Goal: Complete application form

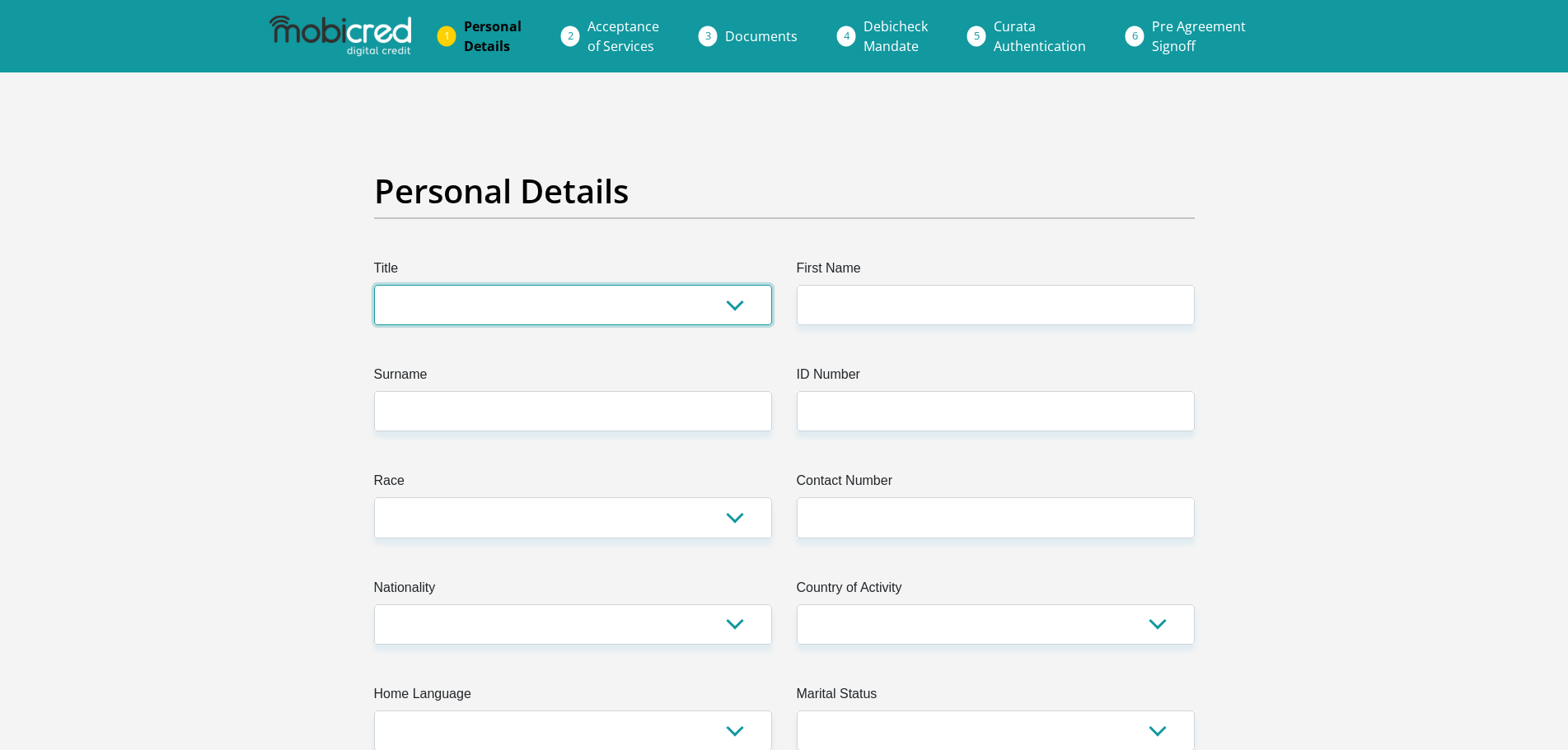
click at [417, 285] on select "Mr Ms Mrs Dr [PERSON_NAME]" at bounding box center [573, 305] width 398 height 40
select select "Mr"
click at [374, 285] on select "Mr Ms Mrs Dr [PERSON_NAME]" at bounding box center [573, 305] width 398 height 40
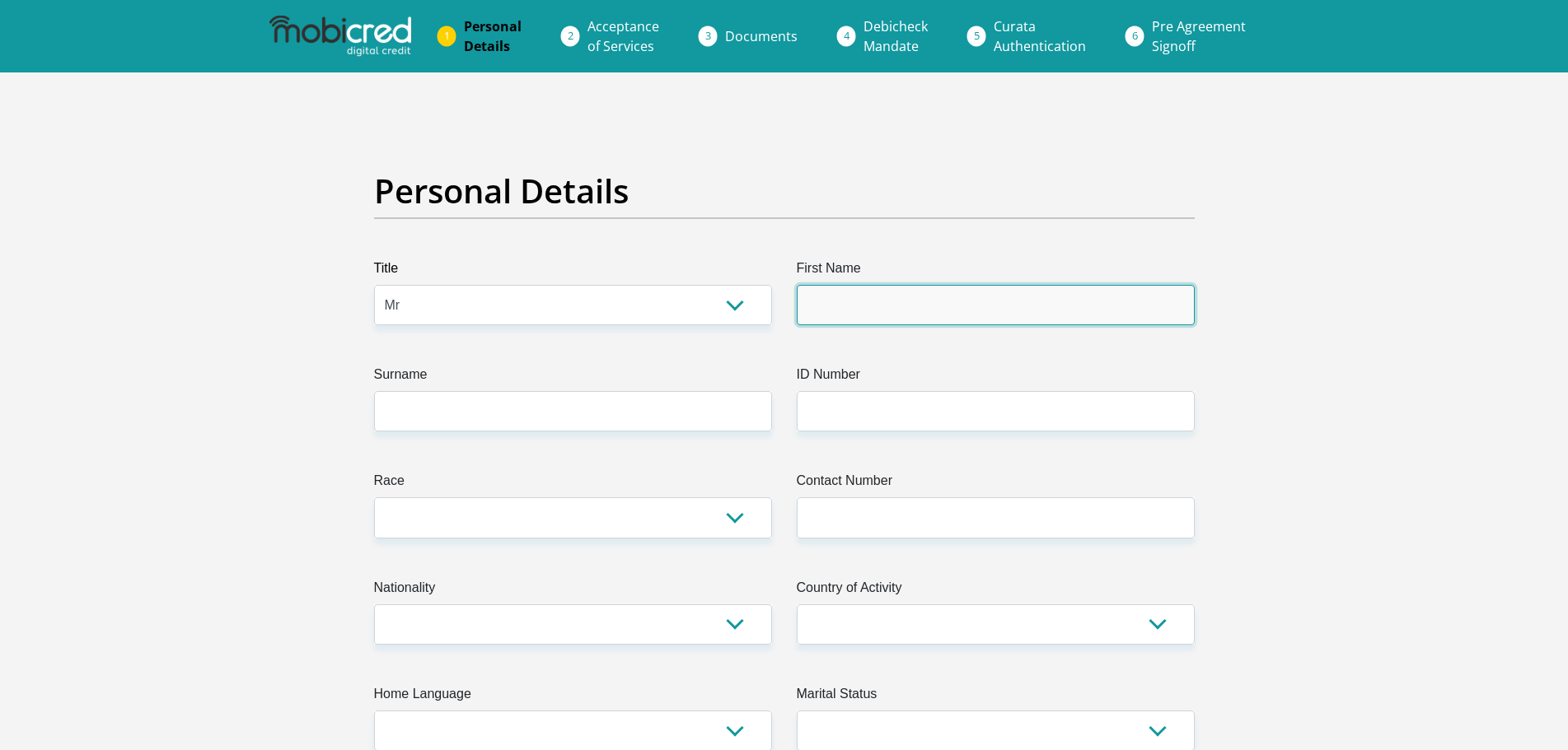
click at [871, 285] on input "First Name" at bounding box center [995, 305] width 398 height 40
type input "b"
type input "Brendon"
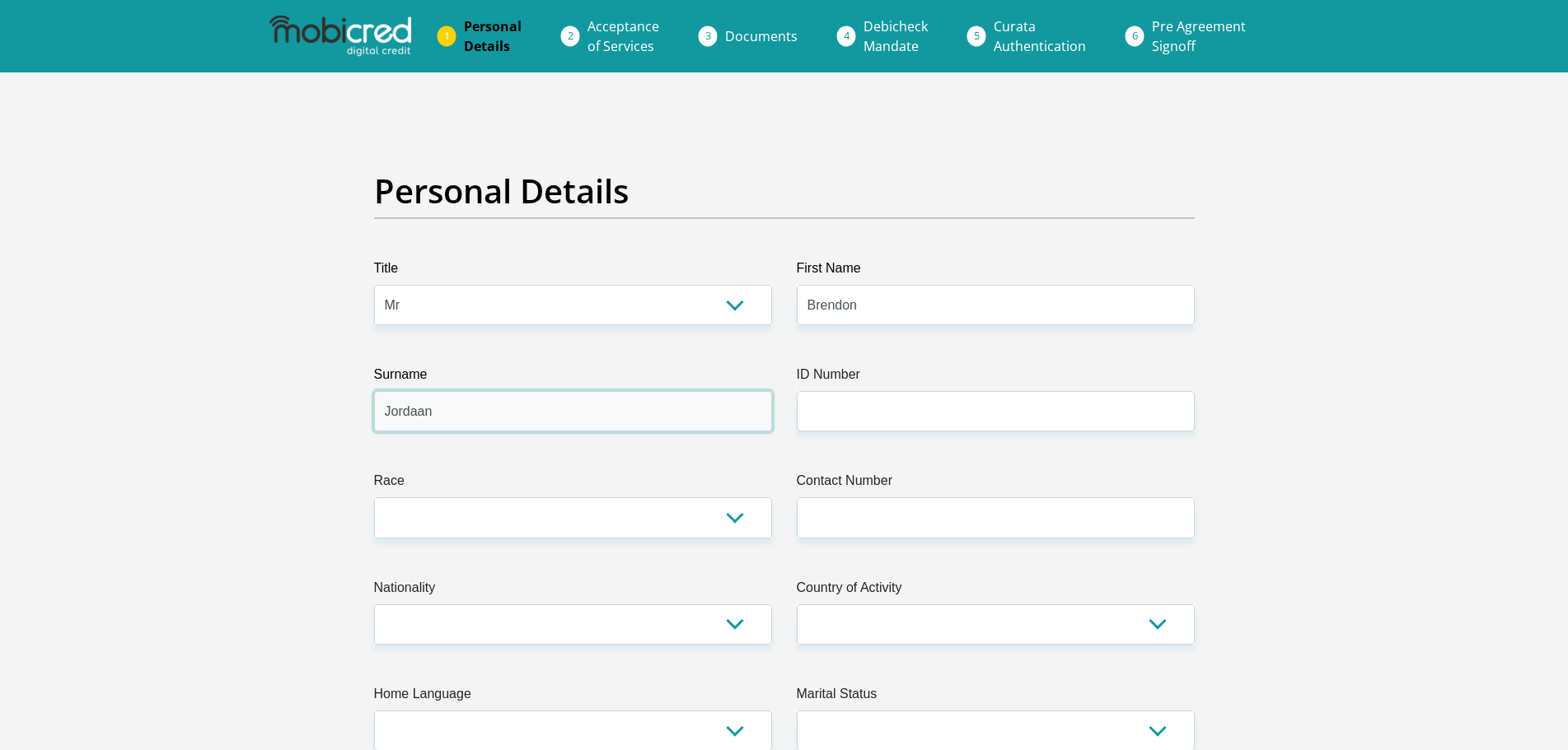
type input "Jordaan"
type input "9208065068082"
select select "4"
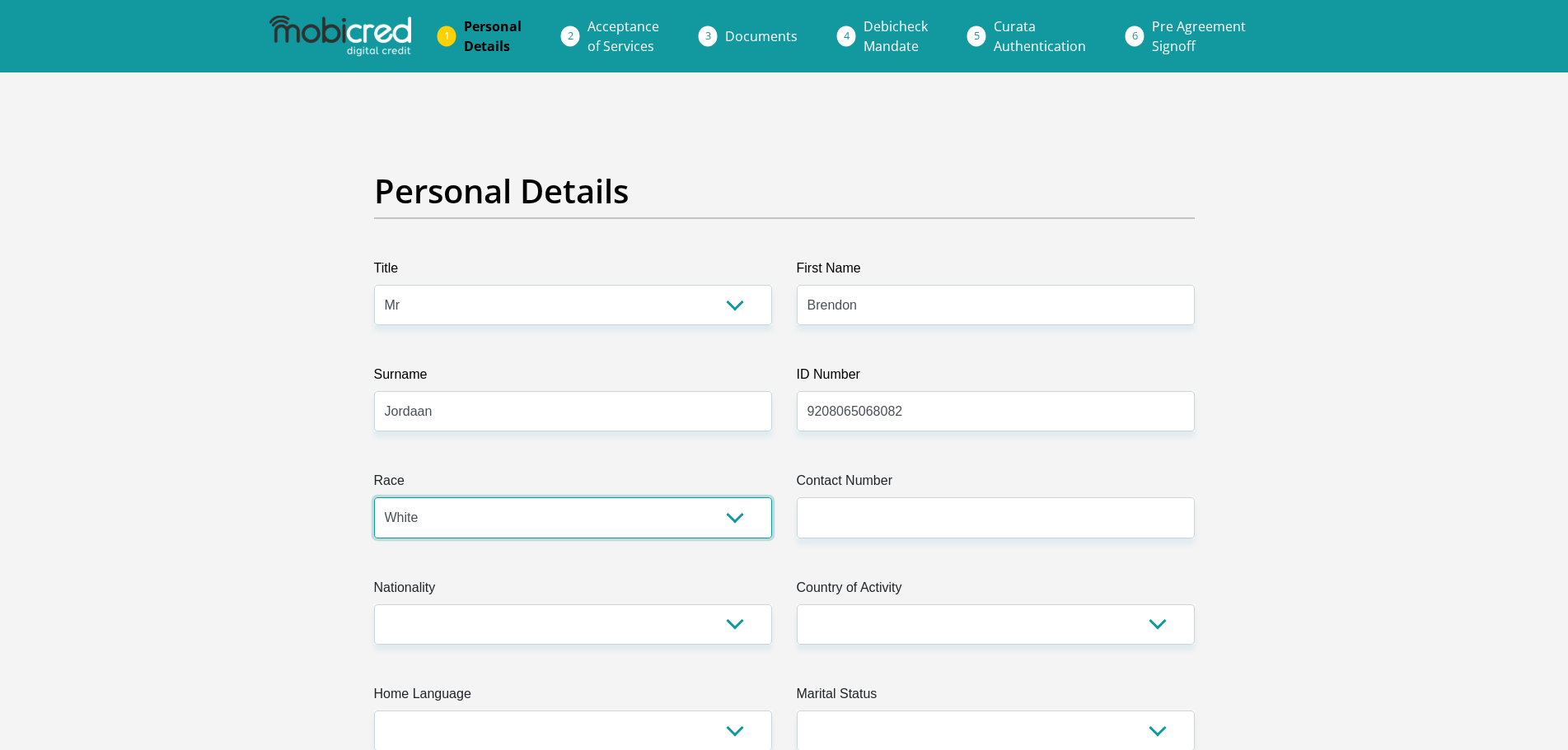
click at [374, 498] on select "Black Coloured Indian White Other" at bounding box center [573, 518] width 398 height 40
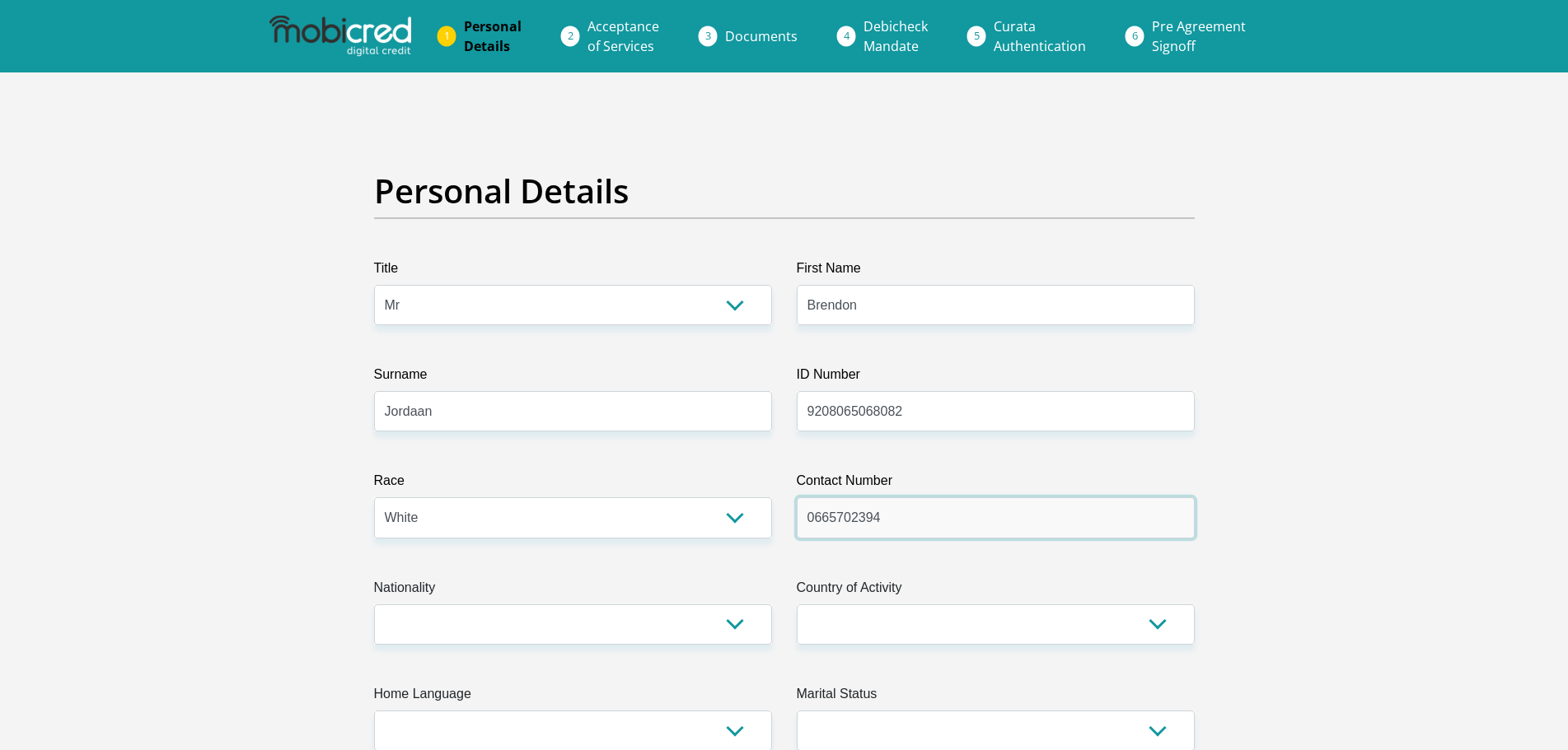
type input "0665702394"
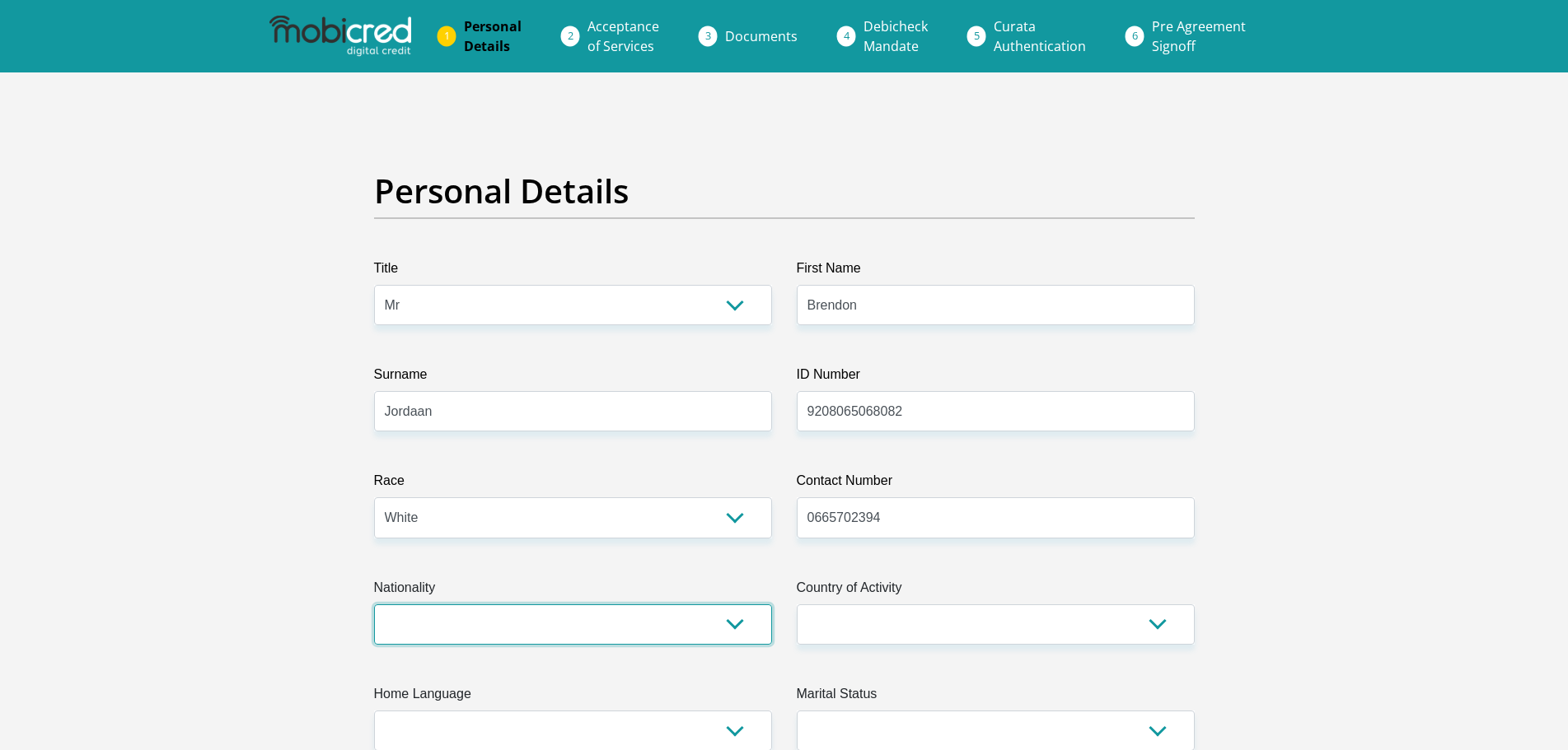
select select "ZAF"
click at [374, 604] on select "[GEOGRAPHIC_DATA] [GEOGRAPHIC_DATA] [GEOGRAPHIC_DATA] [GEOGRAPHIC_DATA] [GEOGRA…" at bounding box center [573, 624] width 398 height 40
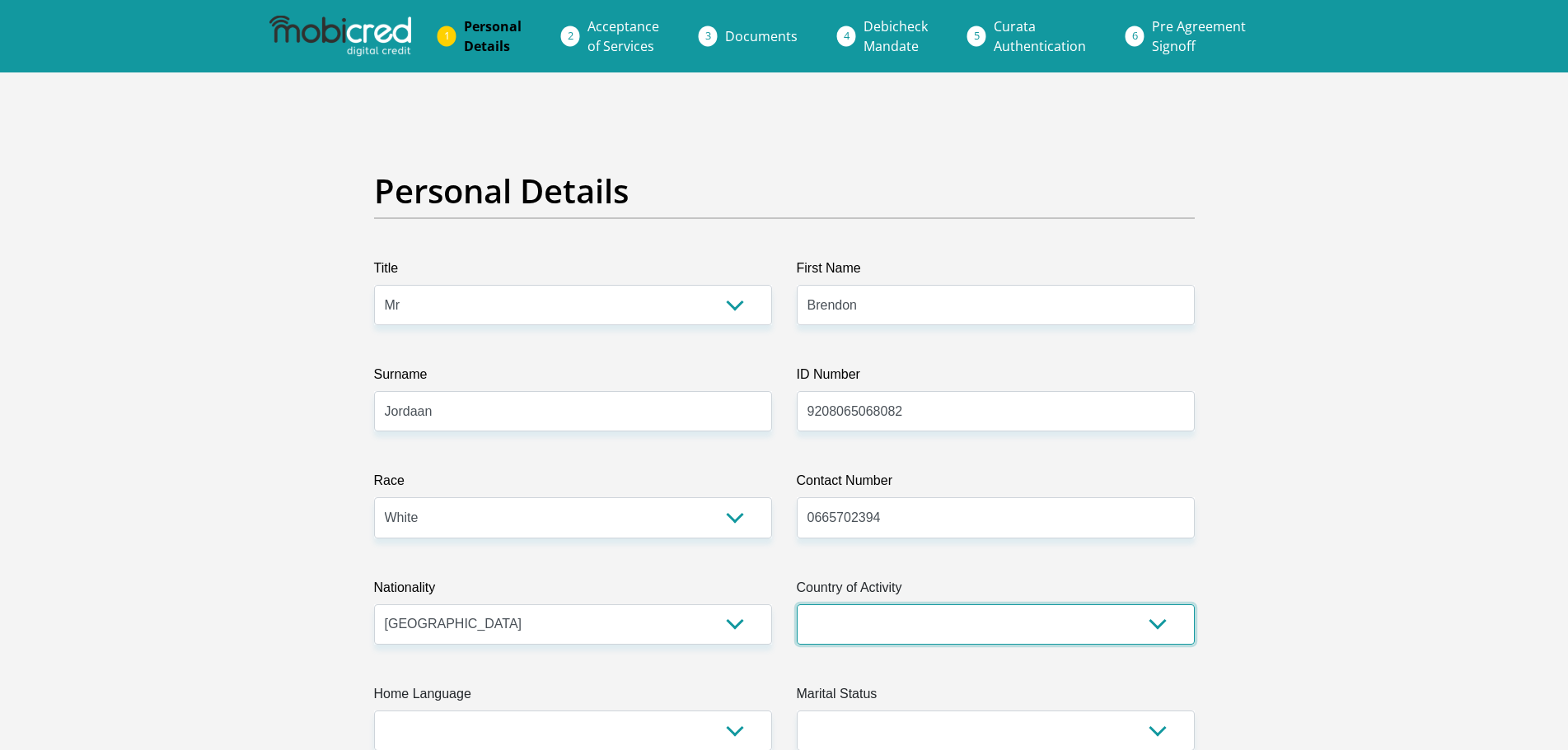
select select "ZAF"
click at [797, 604] on select "[GEOGRAPHIC_DATA] [GEOGRAPHIC_DATA] [GEOGRAPHIC_DATA] [GEOGRAPHIC_DATA] [GEOGRA…" at bounding box center [995, 624] width 398 height 40
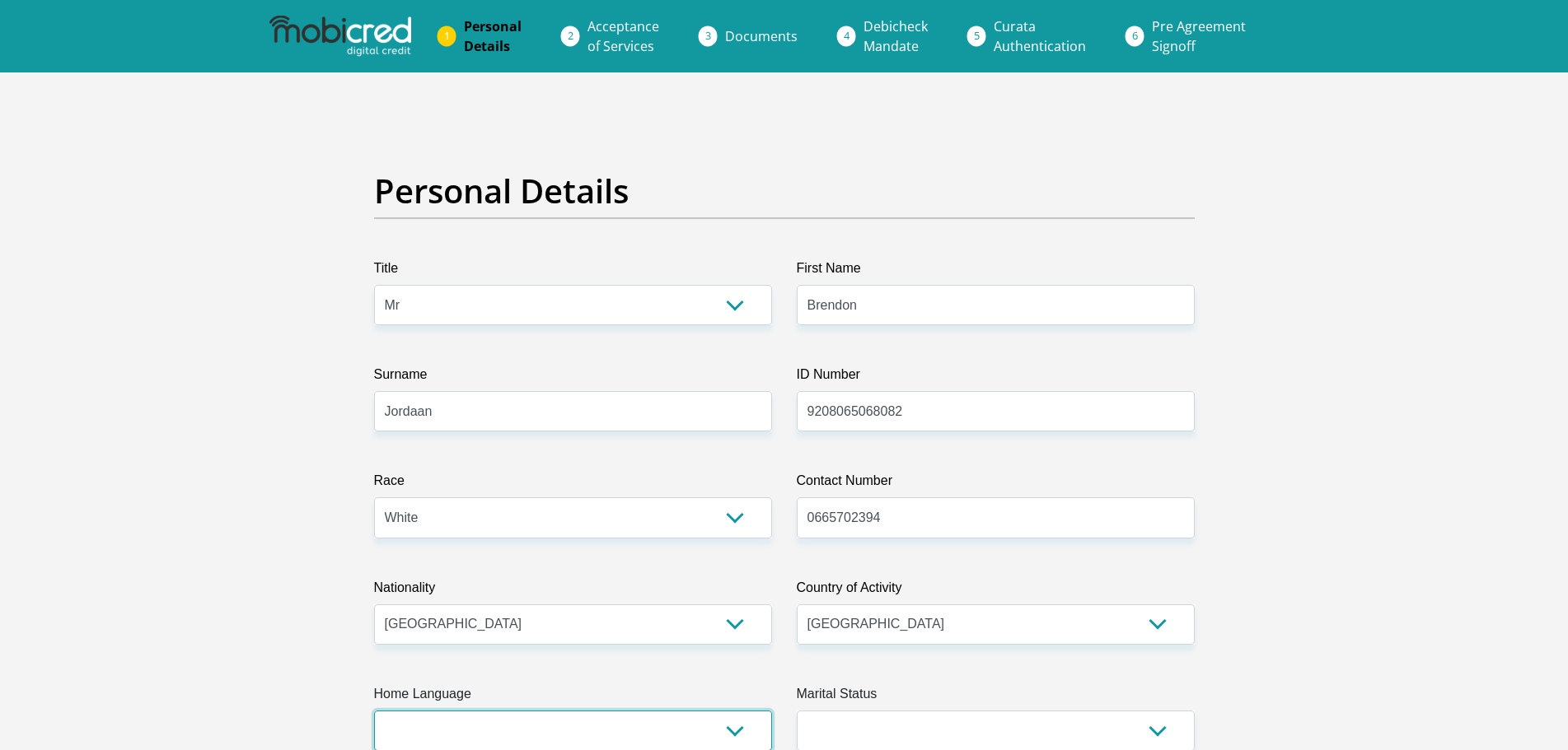
select select "eng"
click at [374, 711] on select "Afrikaans English Sepedi South Ndebele Southern Sotho Swati Tsonga Tswana Venda…" at bounding box center [573, 731] width 398 height 40
select select "2"
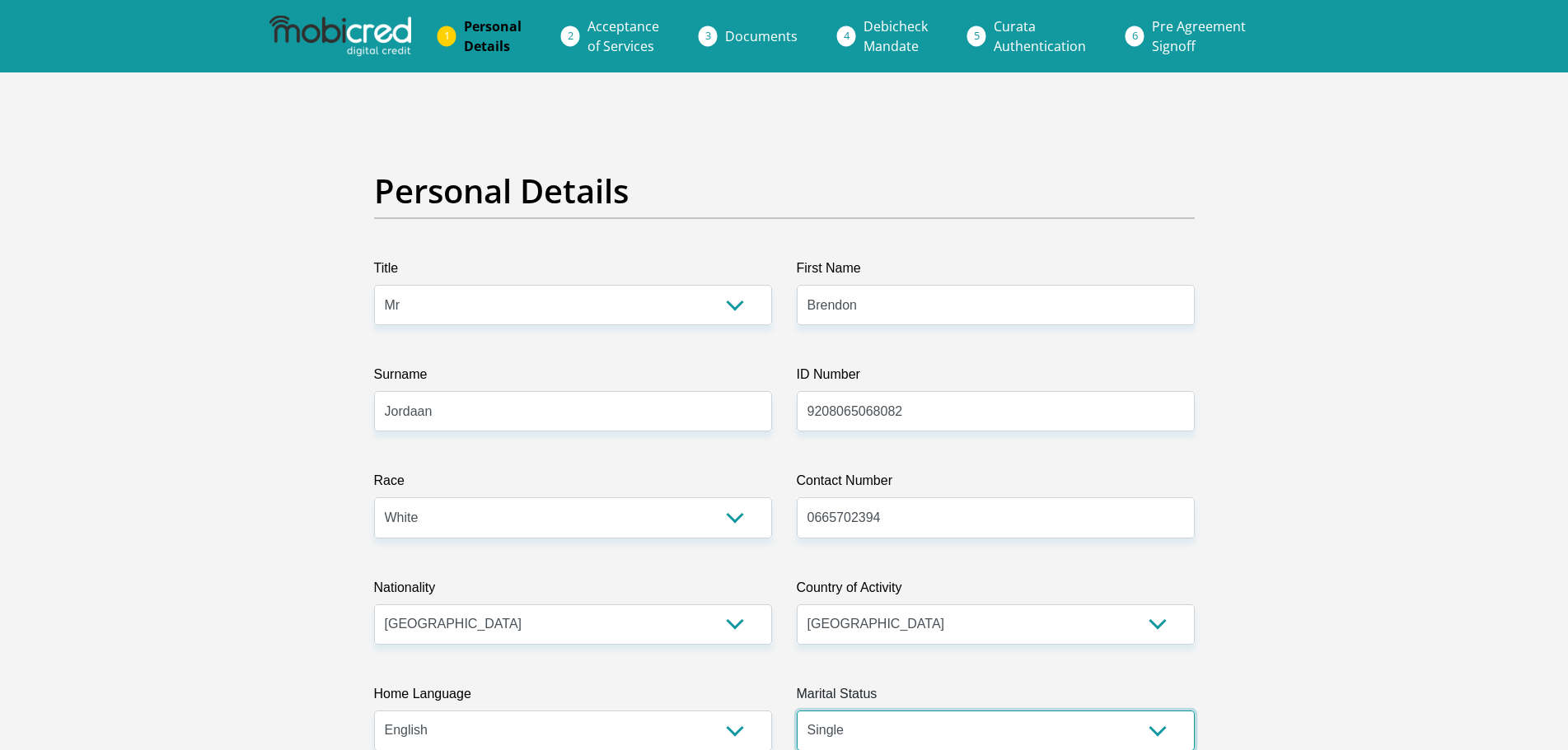
click at [797, 711] on select "Married ANC Single Divorced Widowed Married COP or Customary Law" at bounding box center [995, 731] width 398 height 40
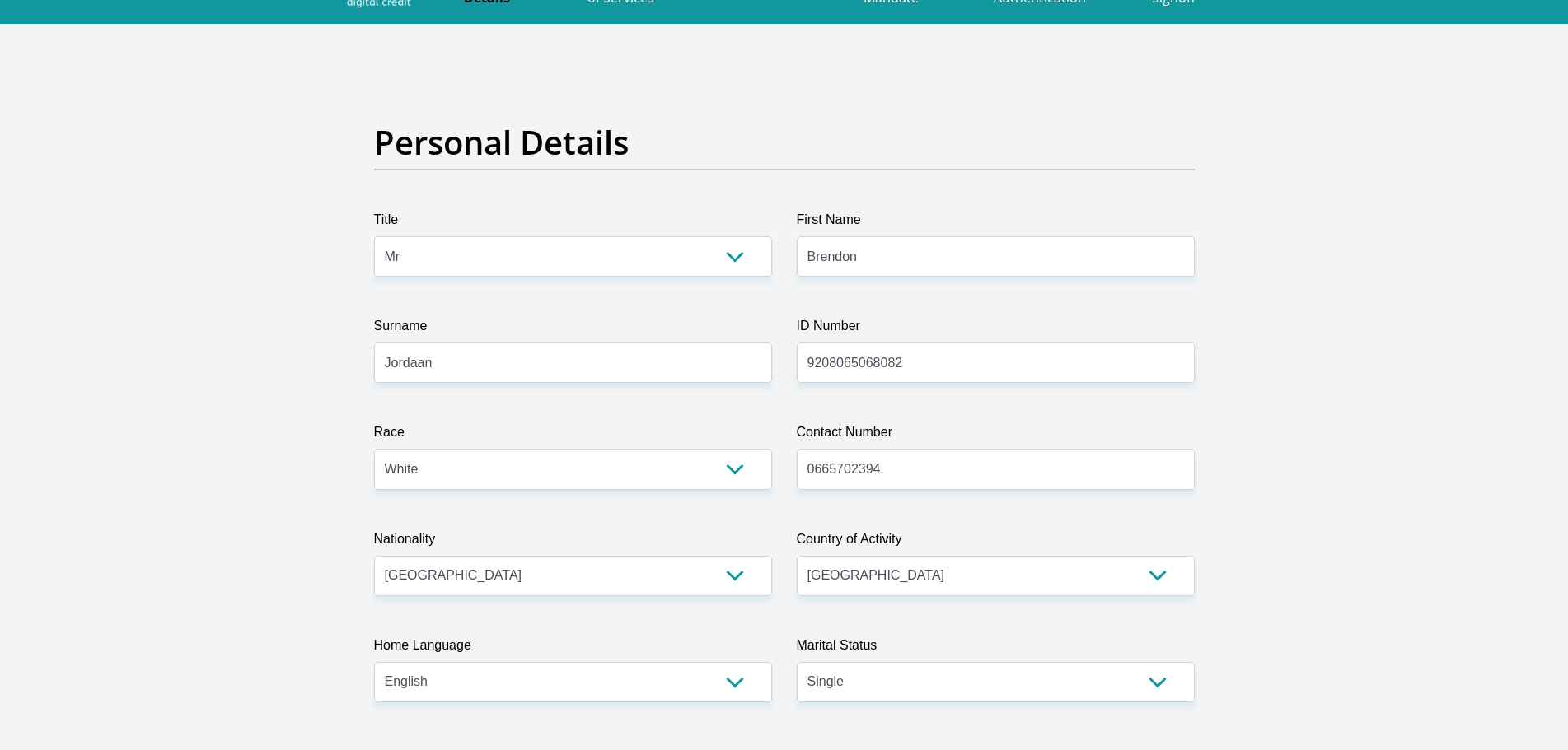
scroll to position [278, 0]
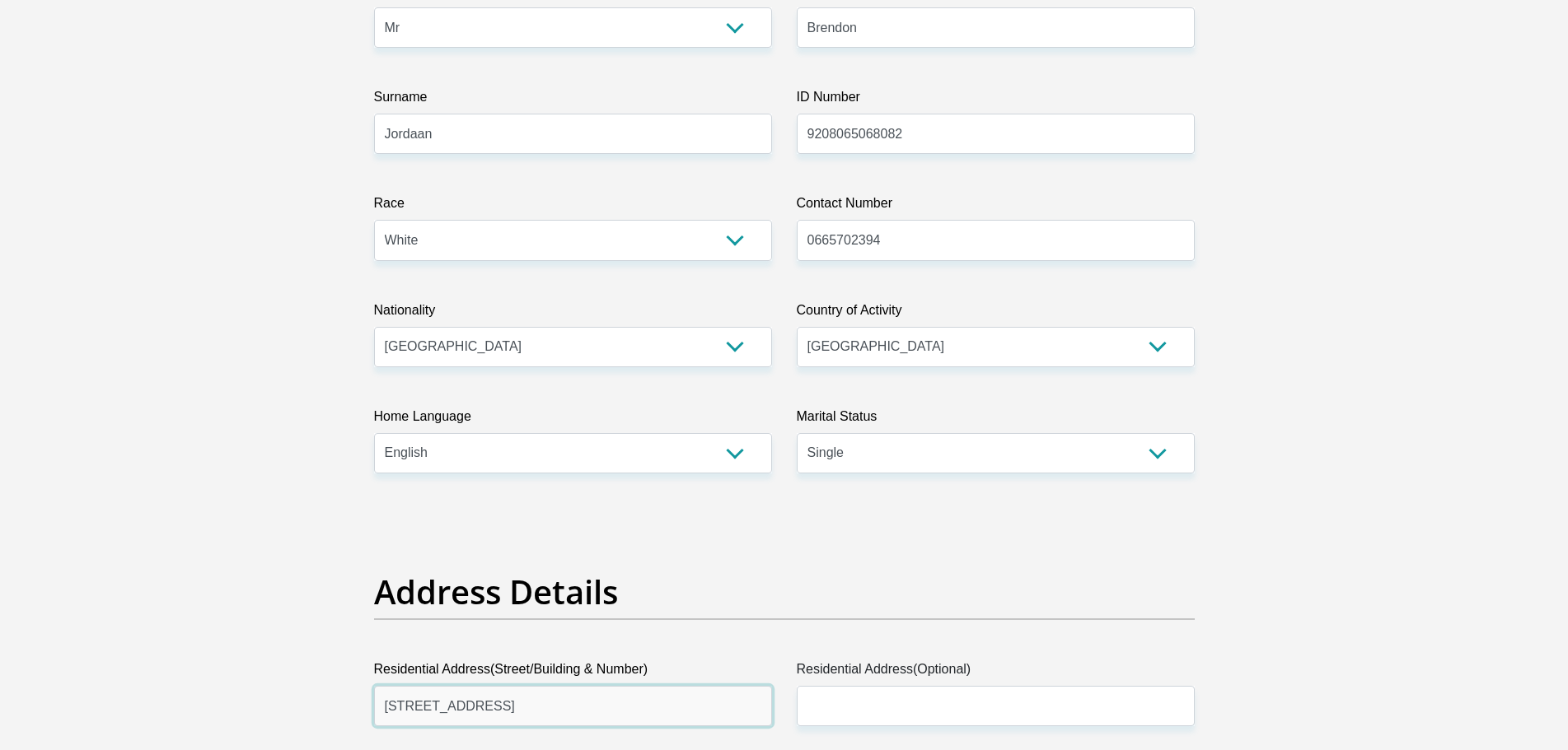
type input "[STREET_ADDRESS]"
type input "Clubville"
type input "[GEOGRAPHIC_DATA]"
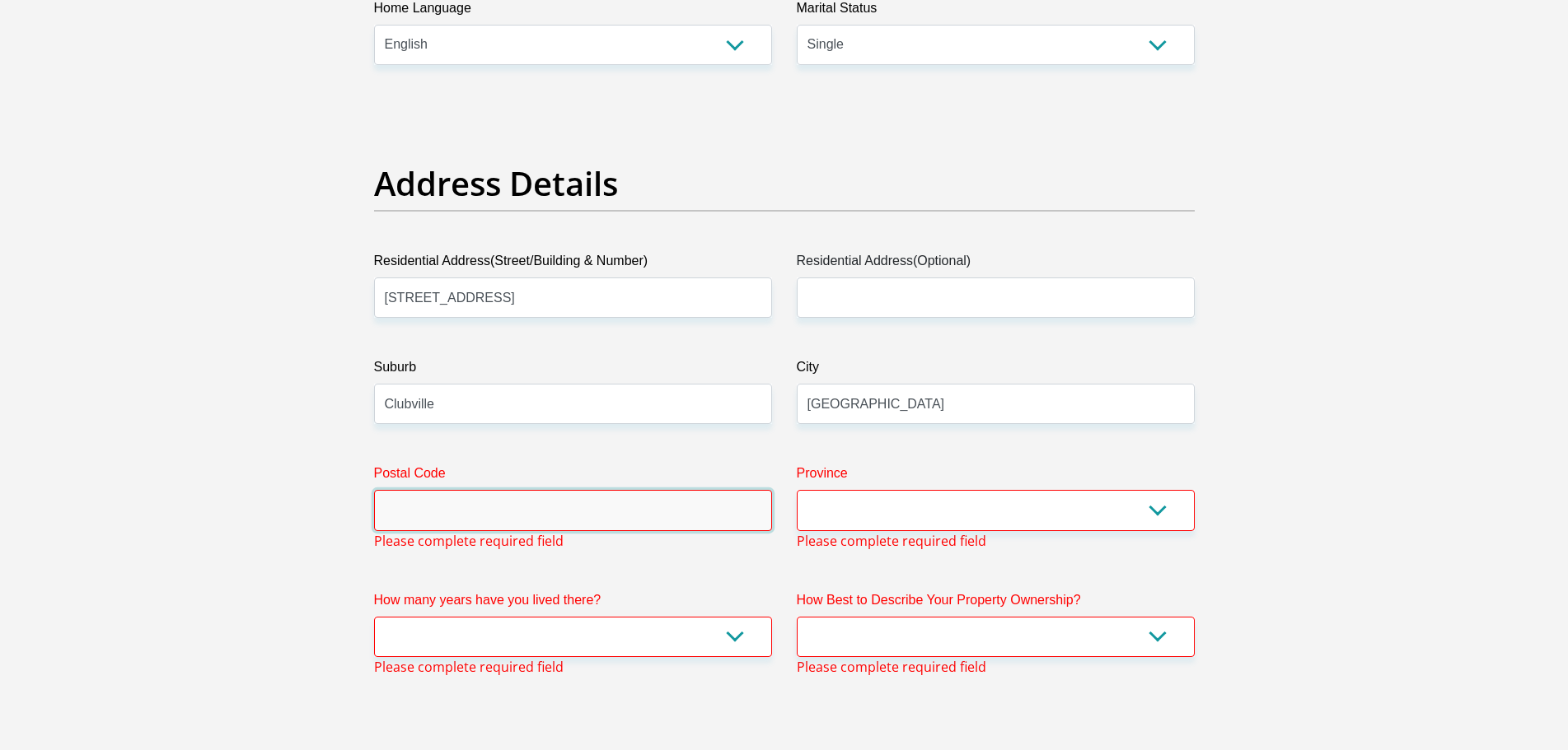
scroll to position [694, 0]
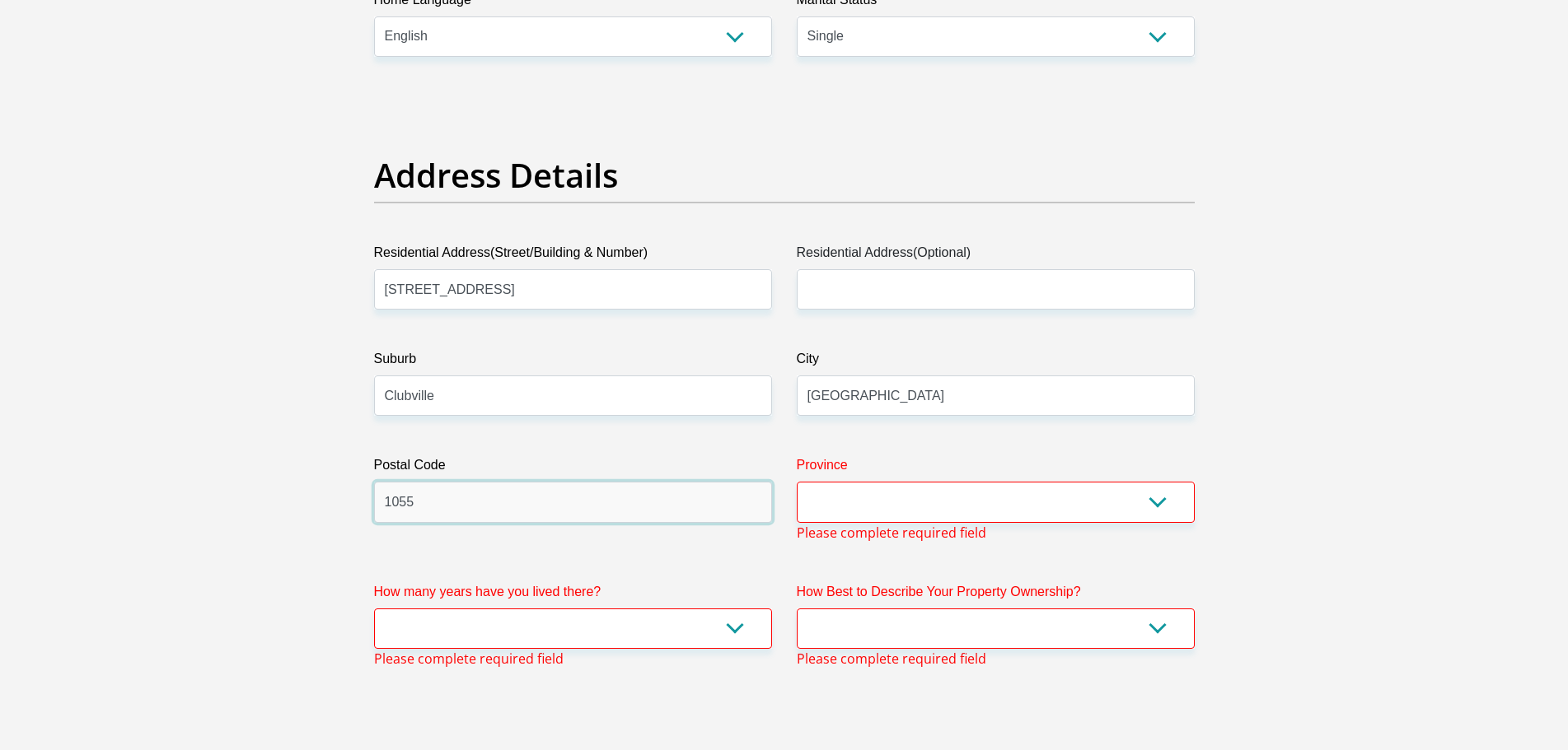
type input "1055"
select select "[GEOGRAPHIC_DATA]"
click at [797, 481] on select "Eastern Cape Free State [GEOGRAPHIC_DATA] [GEOGRAPHIC_DATA][DATE] [GEOGRAPHIC_D…" at bounding box center [995, 502] width 398 height 40
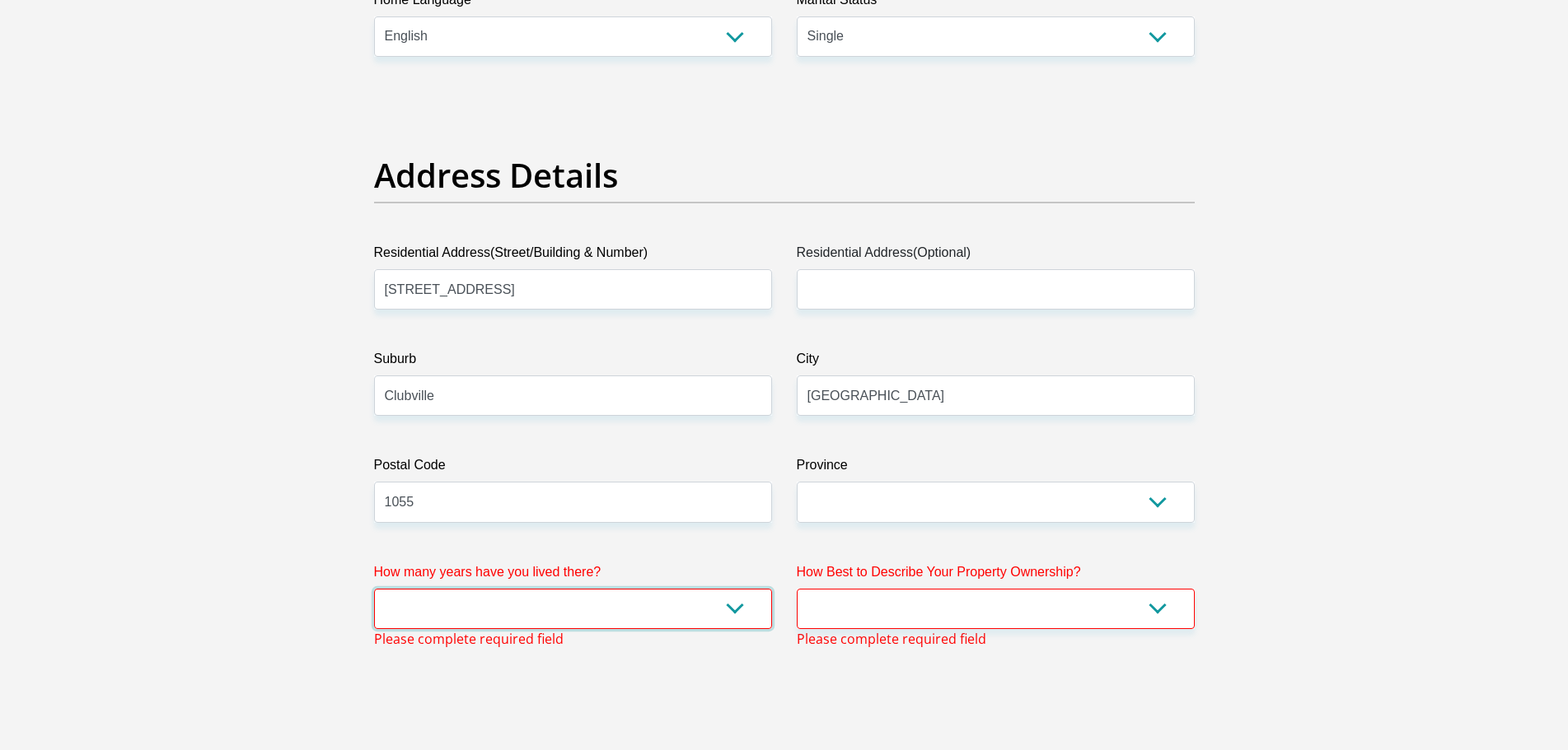
select select "5"
click at [374, 589] on select "less than 1 year 1-3 years 3-5 years 5+ years" at bounding box center [573, 609] width 398 height 40
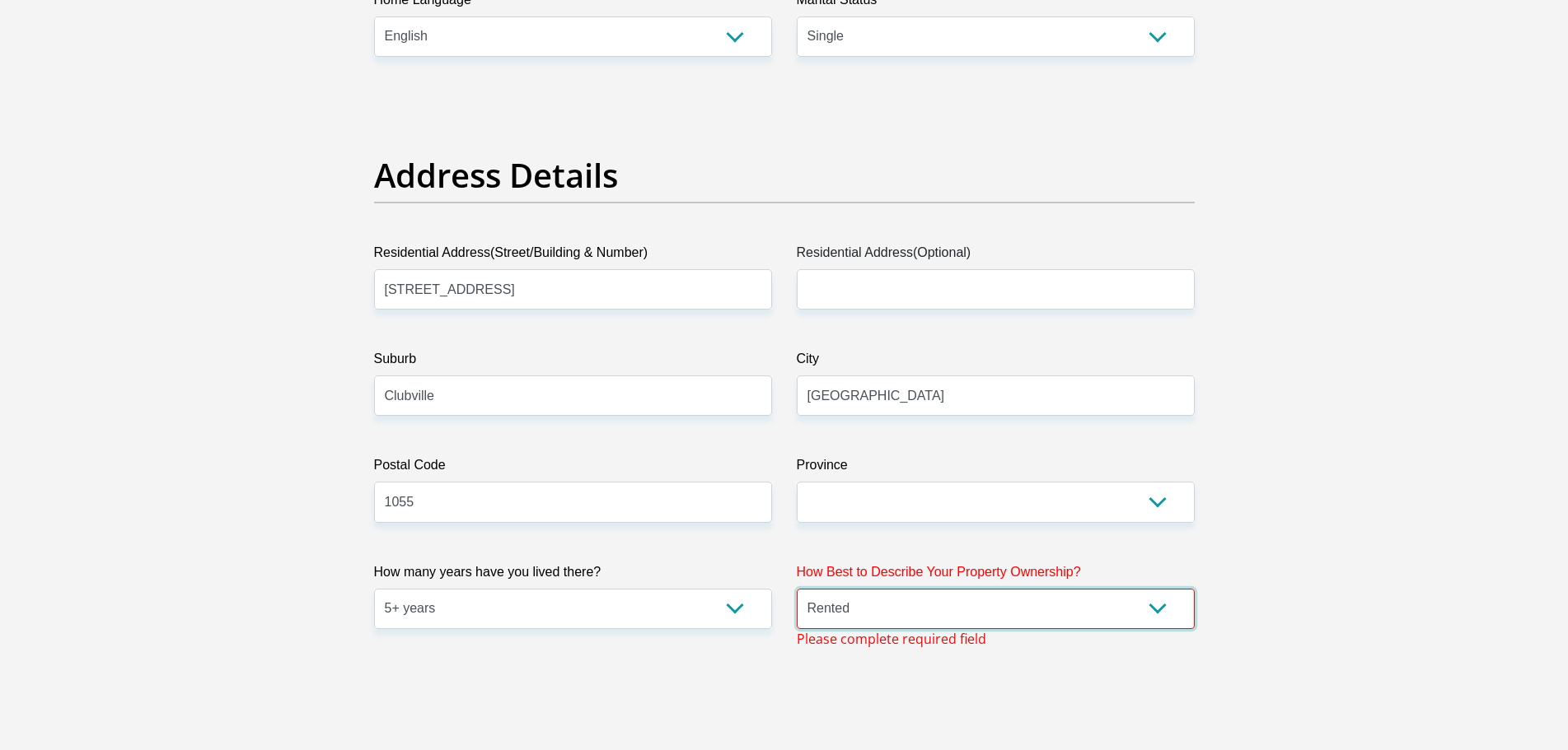
click at [797, 589] on select "Owned Rented Family Owned Company Dwelling" at bounding box center [995, 609] width 398 height 40
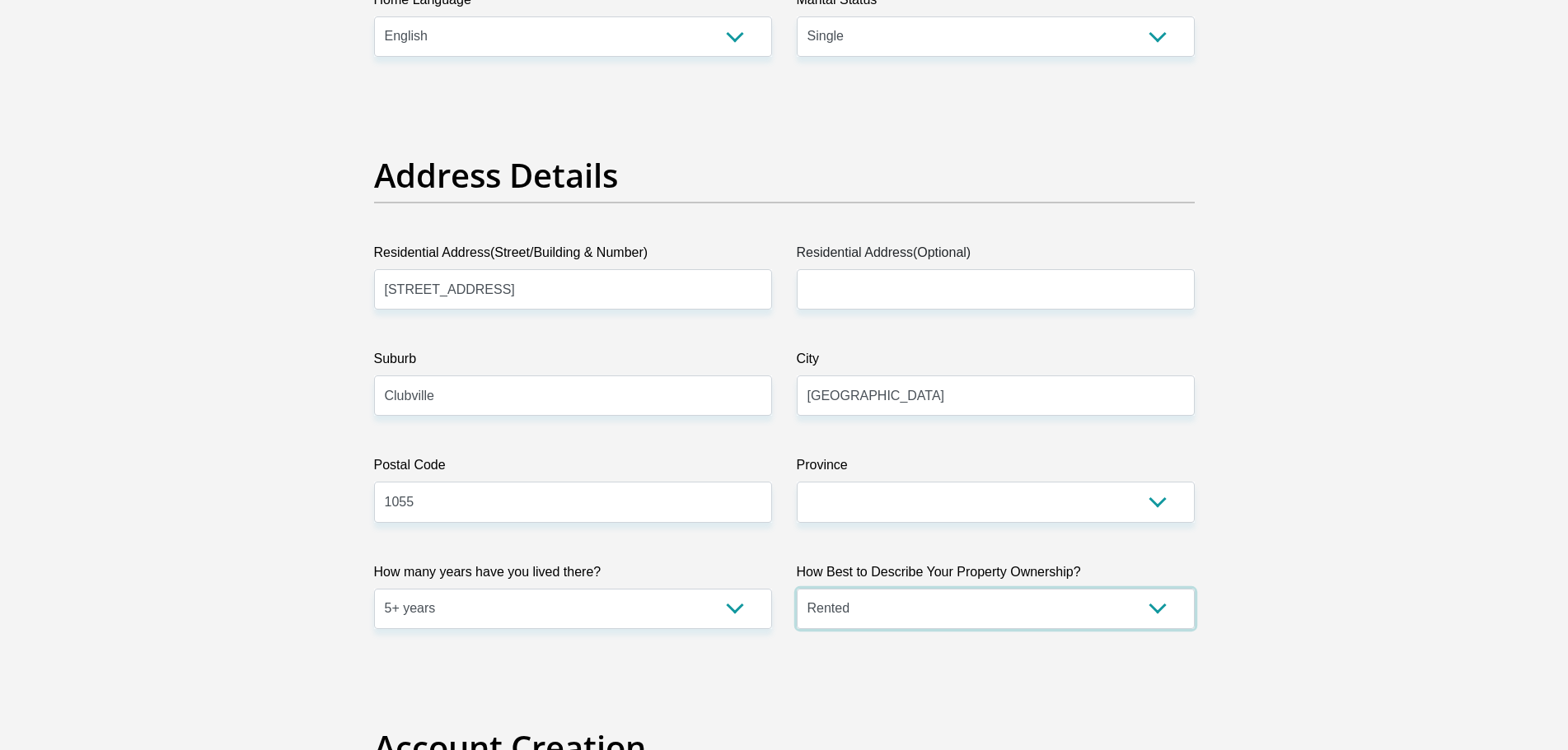
select select "parents"
type input "b"
type input "j"
type input "[EMAIL_ADDRESS][DOMAIN_NAME]"
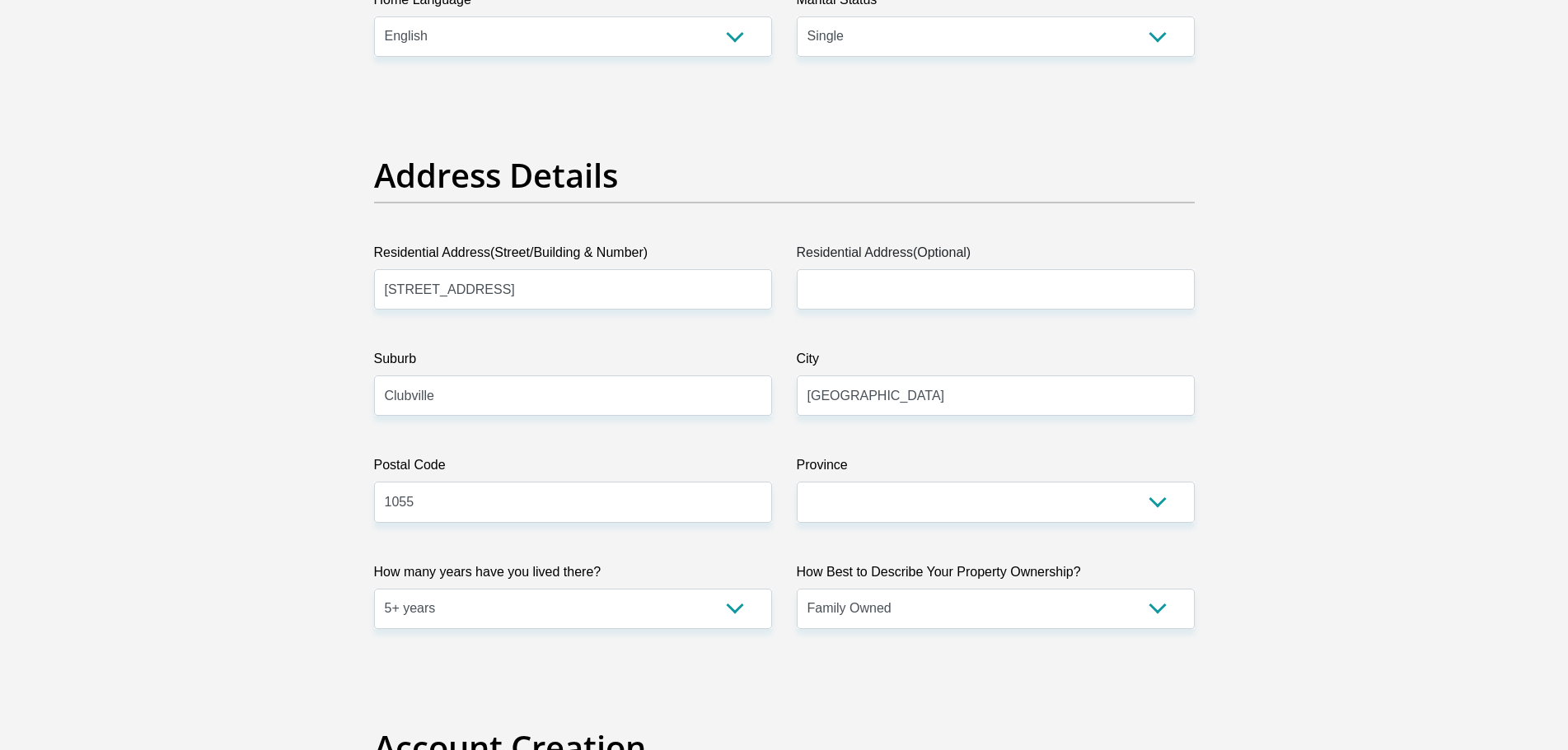
paste input "[EMAIL_ADDRESS][DOMAIN_NAME]"
type input "[EMAIL_ADDRESS][DOMAIN_NAME]"
type input "Brisingr166"
type input "B"
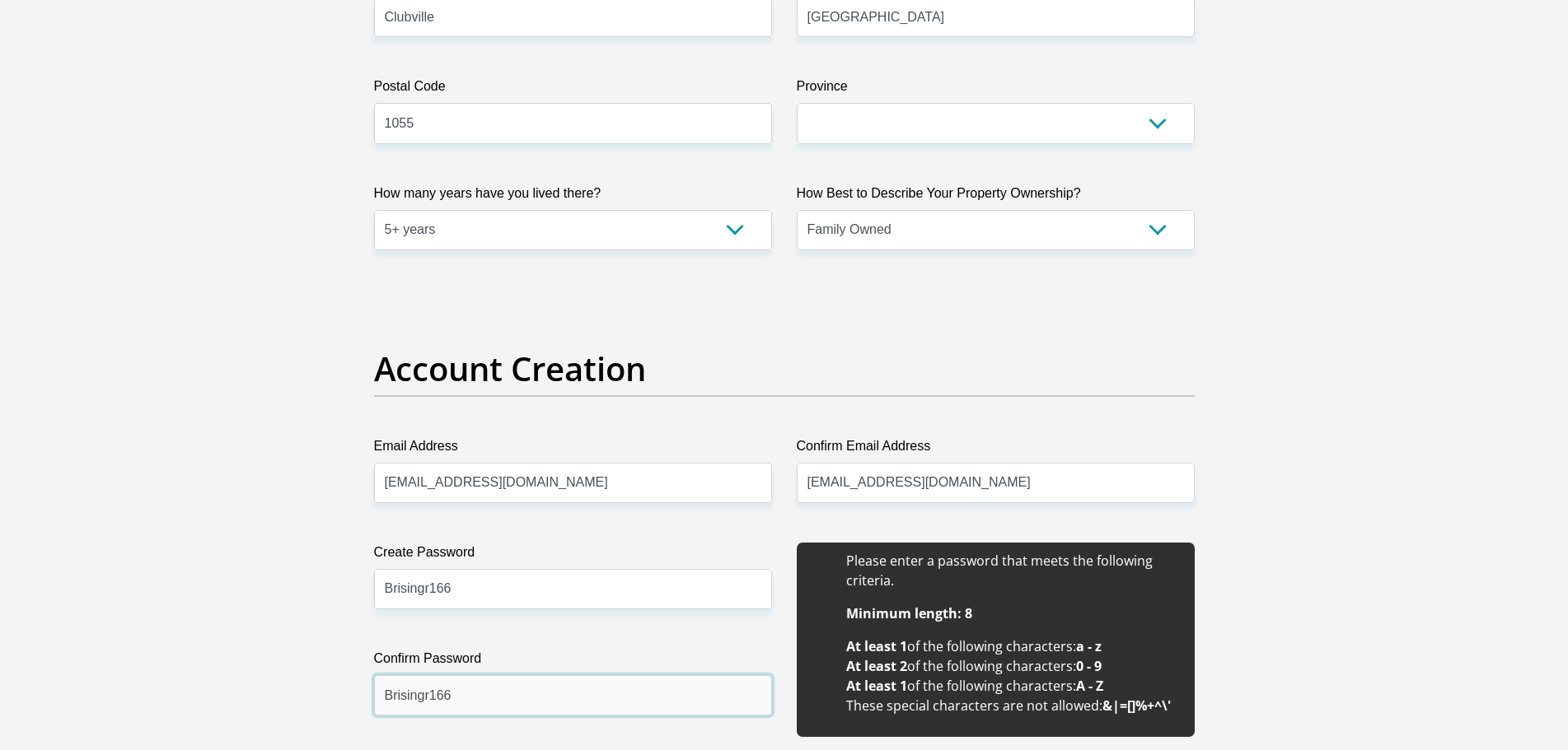
scroll to position [1189, 0]
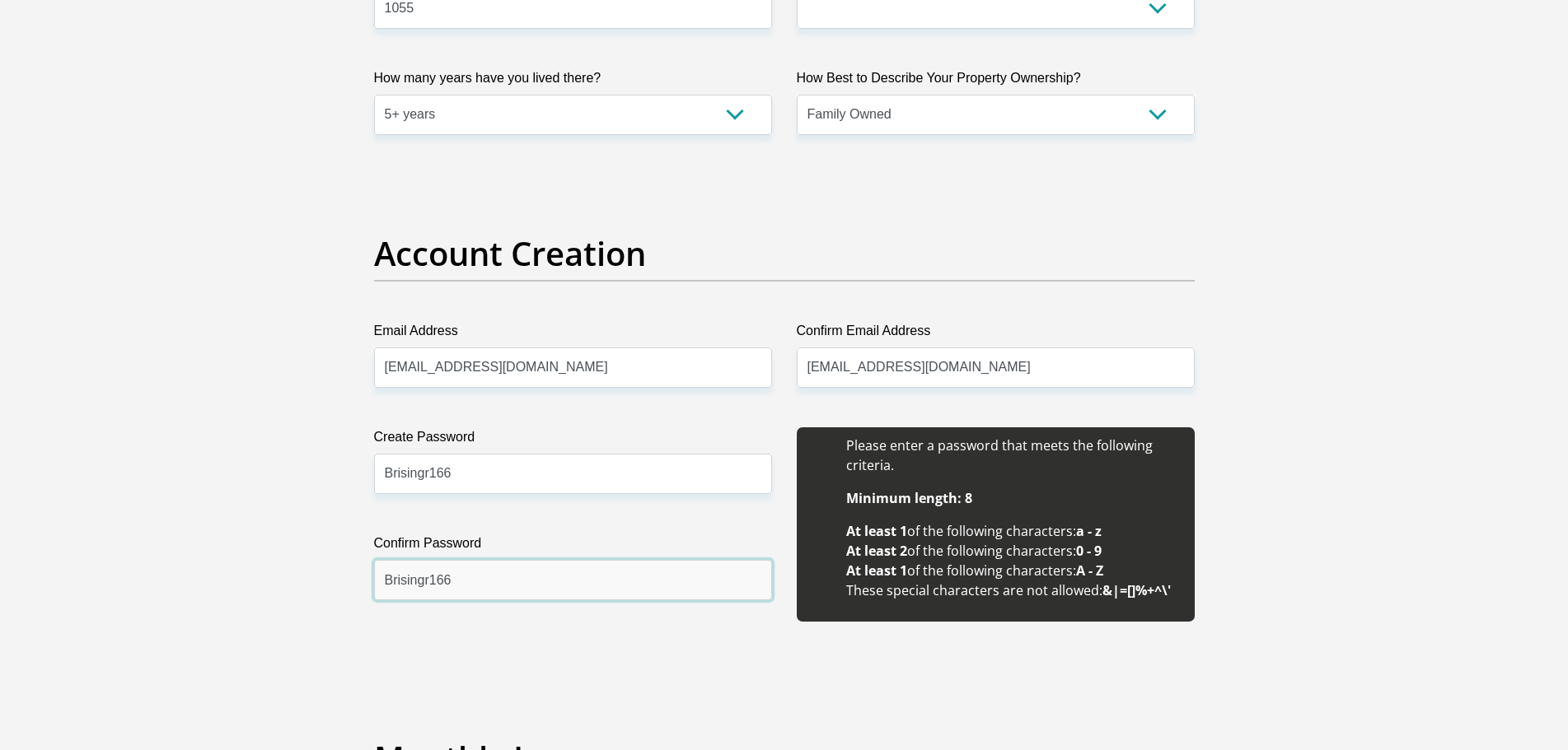
type input "Brisingr166"
type input "8700.00"
type input "8350.00"
type input "3"
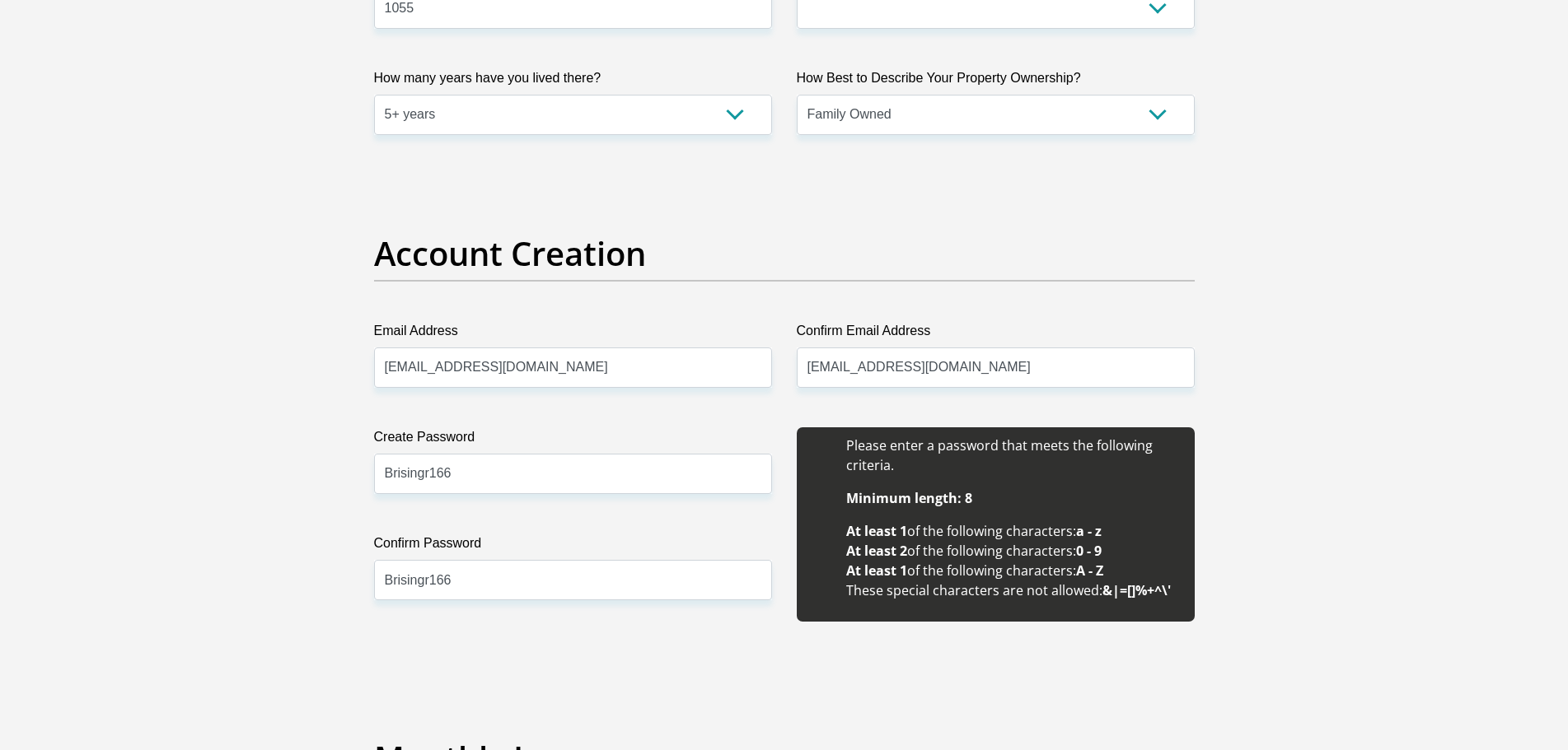
type input "1000.00"
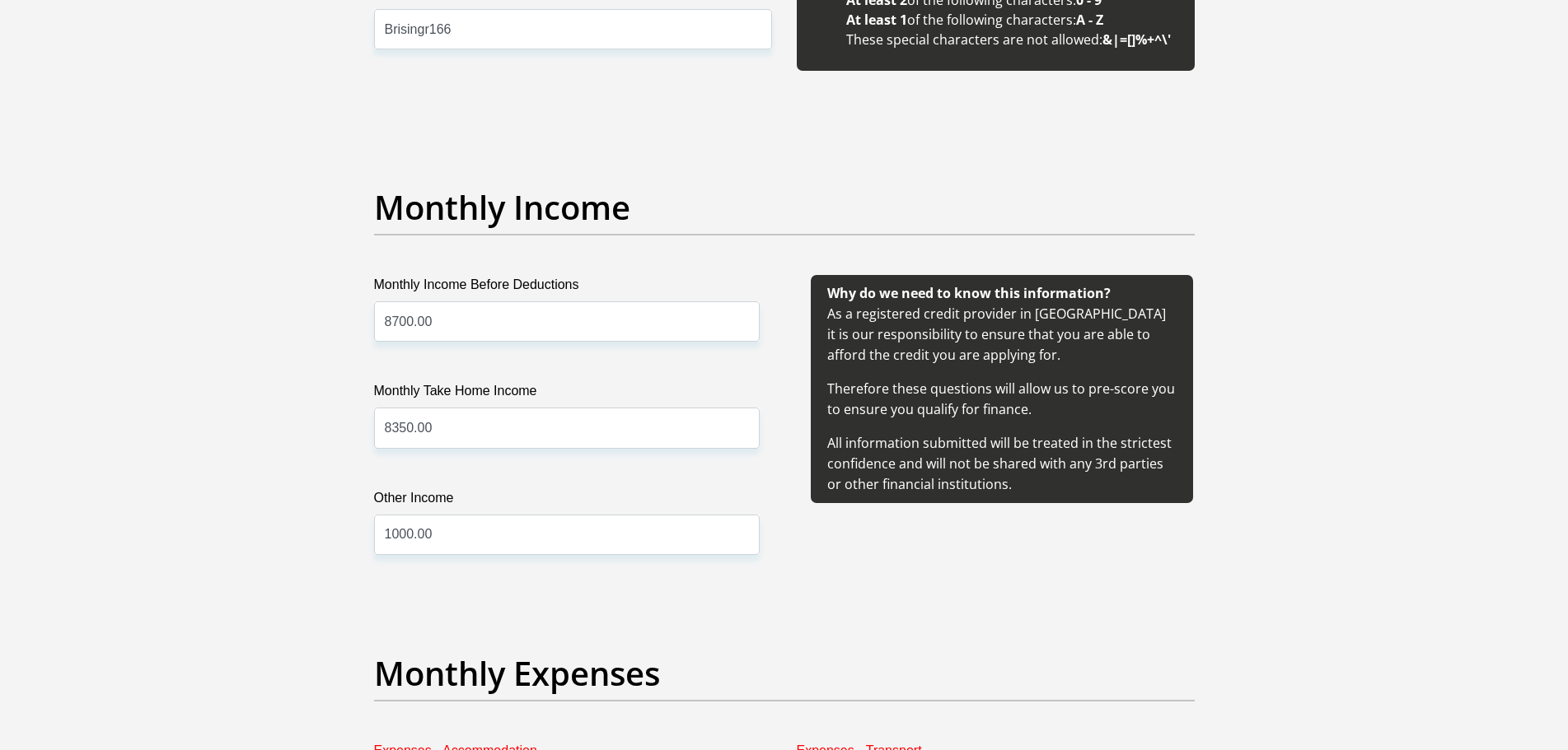
scroll to position [1741, 0]
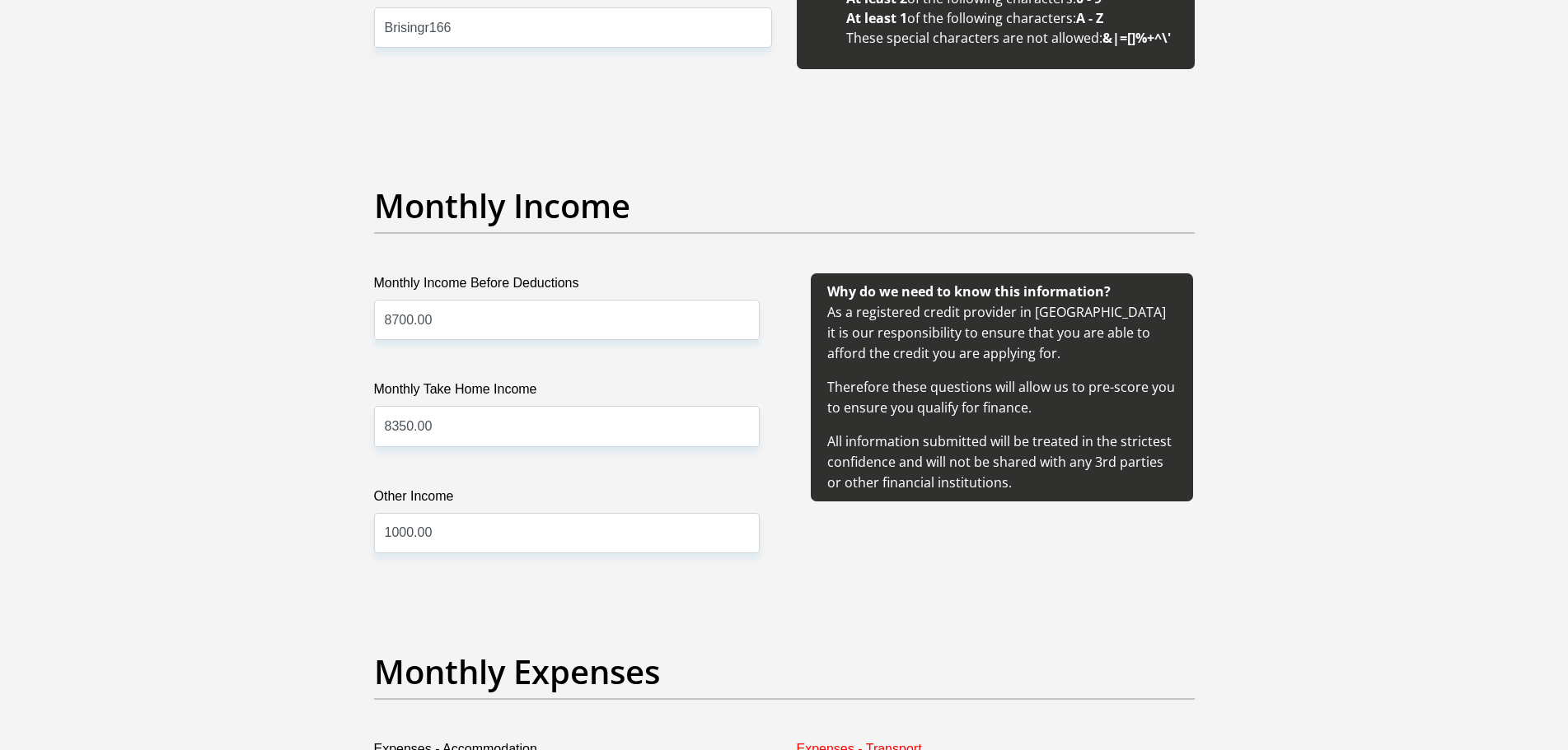
type input "1500.00"
type input "200.00"
type input "0.00"
type input "7"
type input "1000.00"
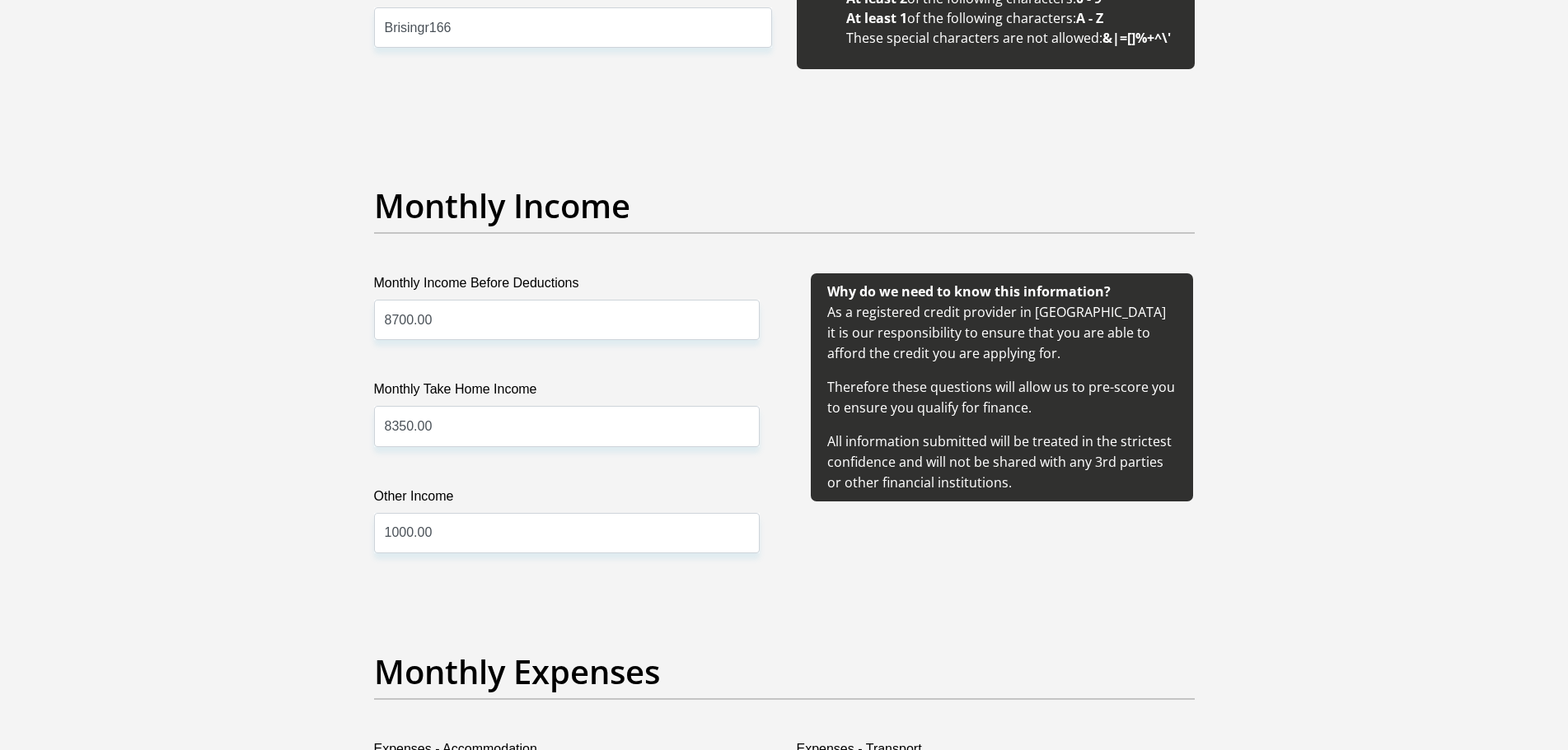
type input "0.00"
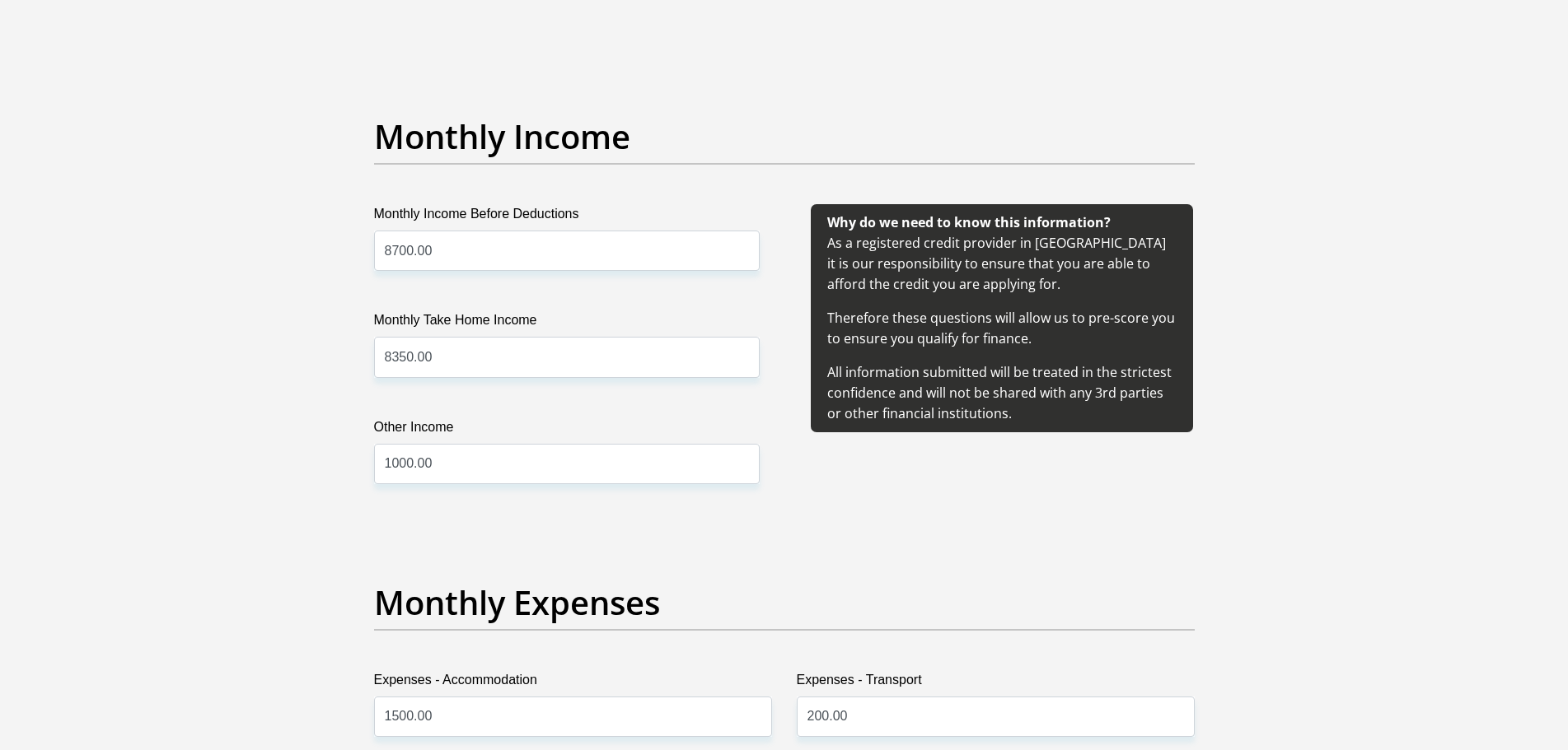
scroll to position [2154, 0]
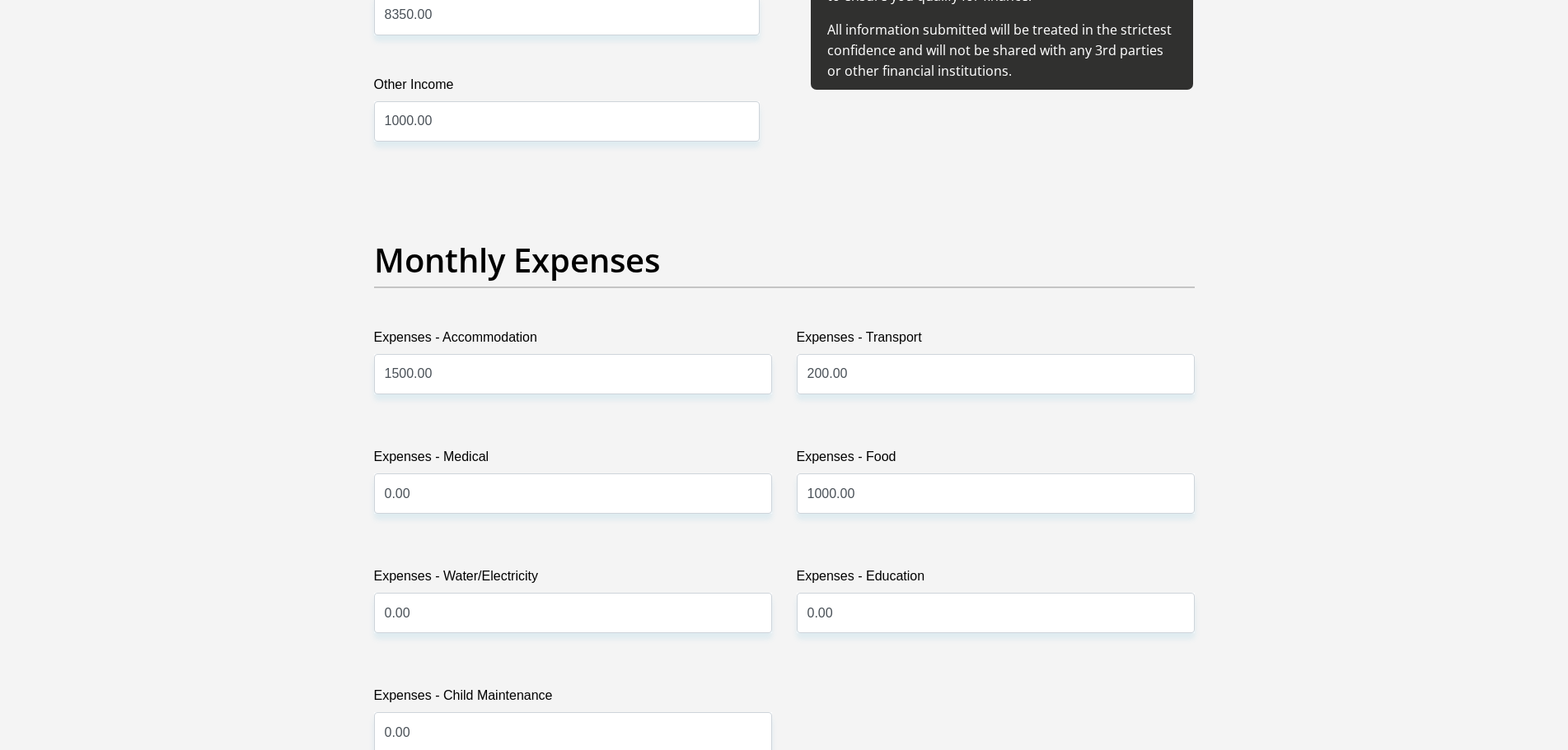
select select "13"
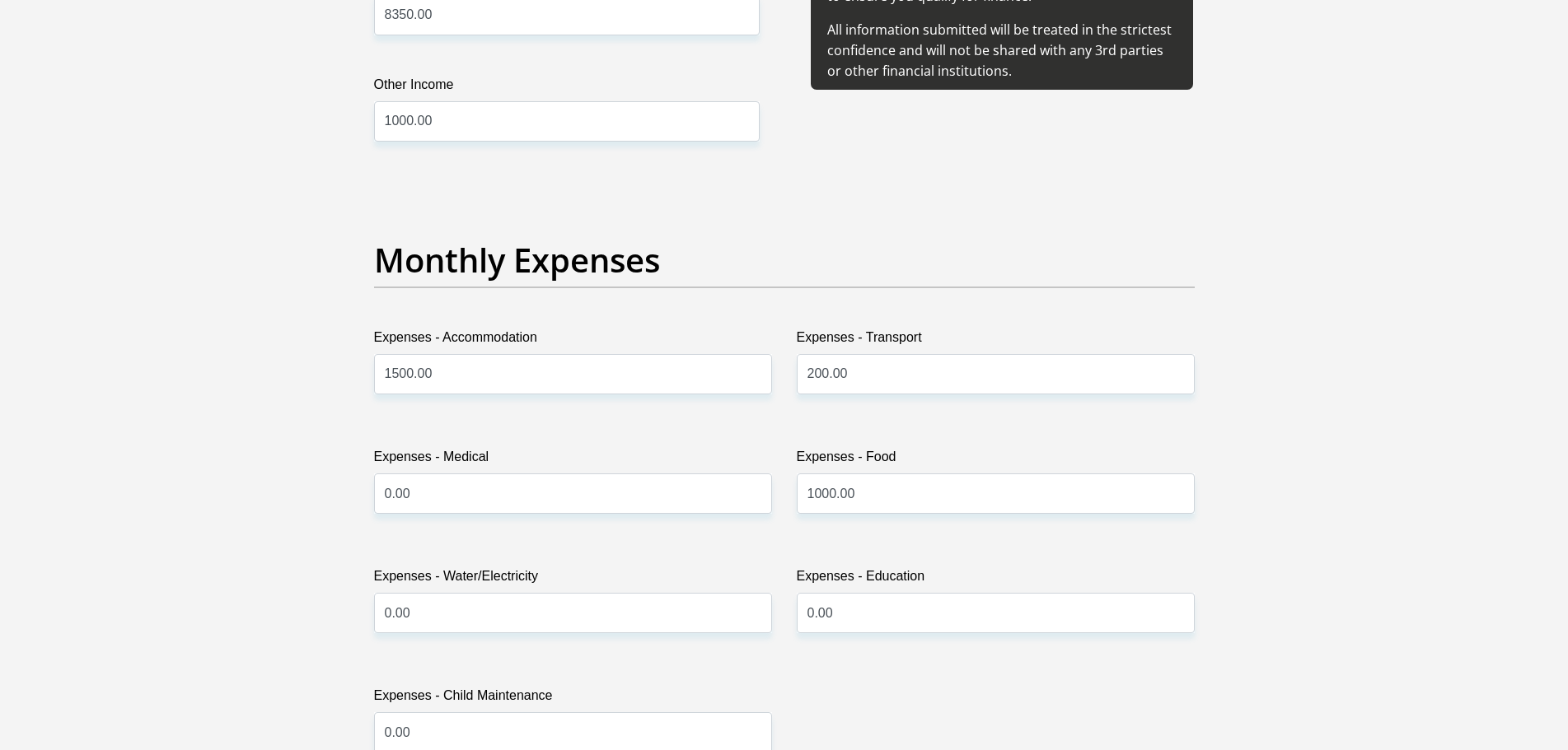
drag, startPoint x: 662, startPoint y: 594, endPoint x: 557, endPoint y: 656, distance: 121.9
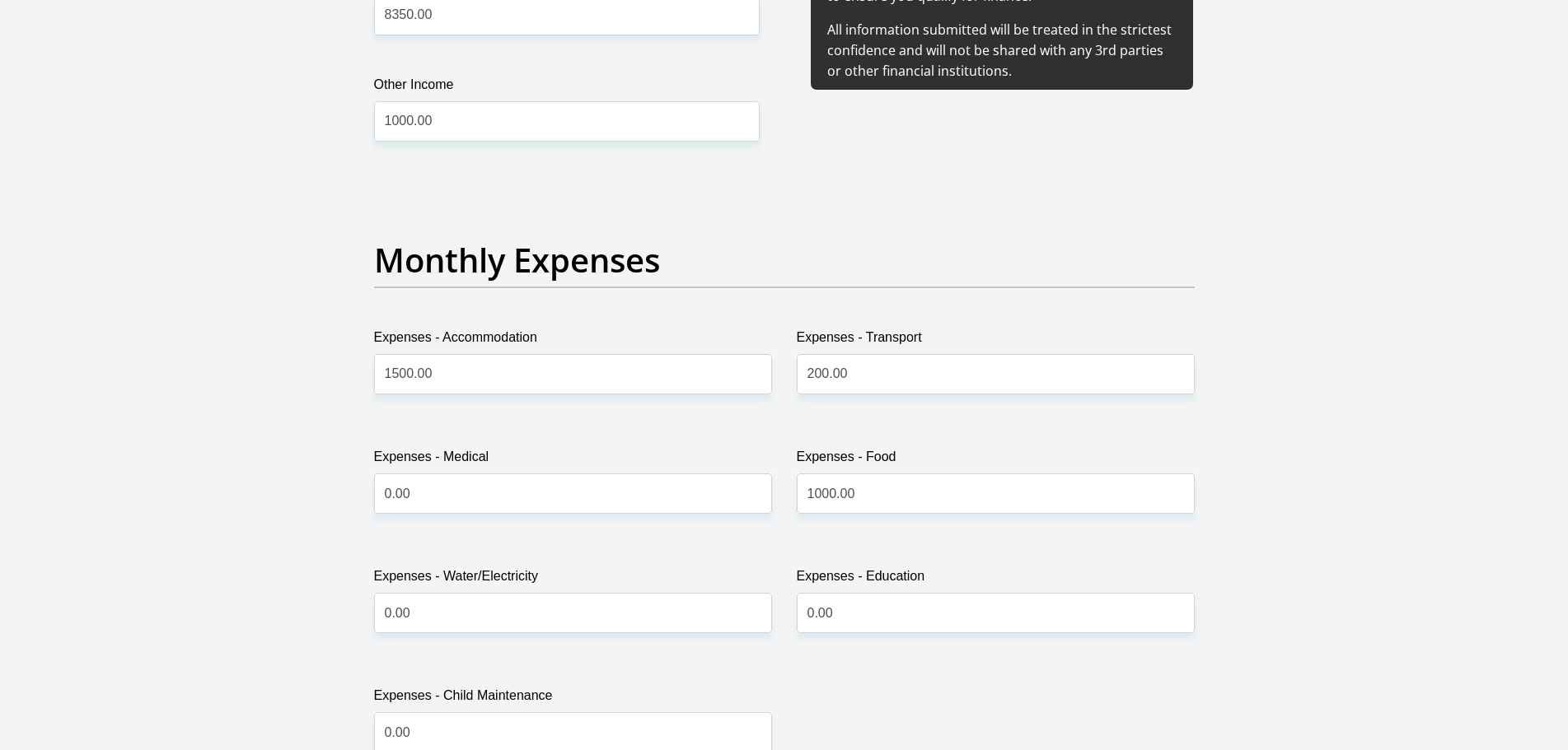
drag, startPoint x: 679, startPoint y: 560, endPoint x: 503, endPoint y: 645, distance: 195.5
drag, startPoint x: 503, startPoint y: 645, endPoint x: 1045, endPoint y: 306, distance: 639.3
select select "Unknown/Other"
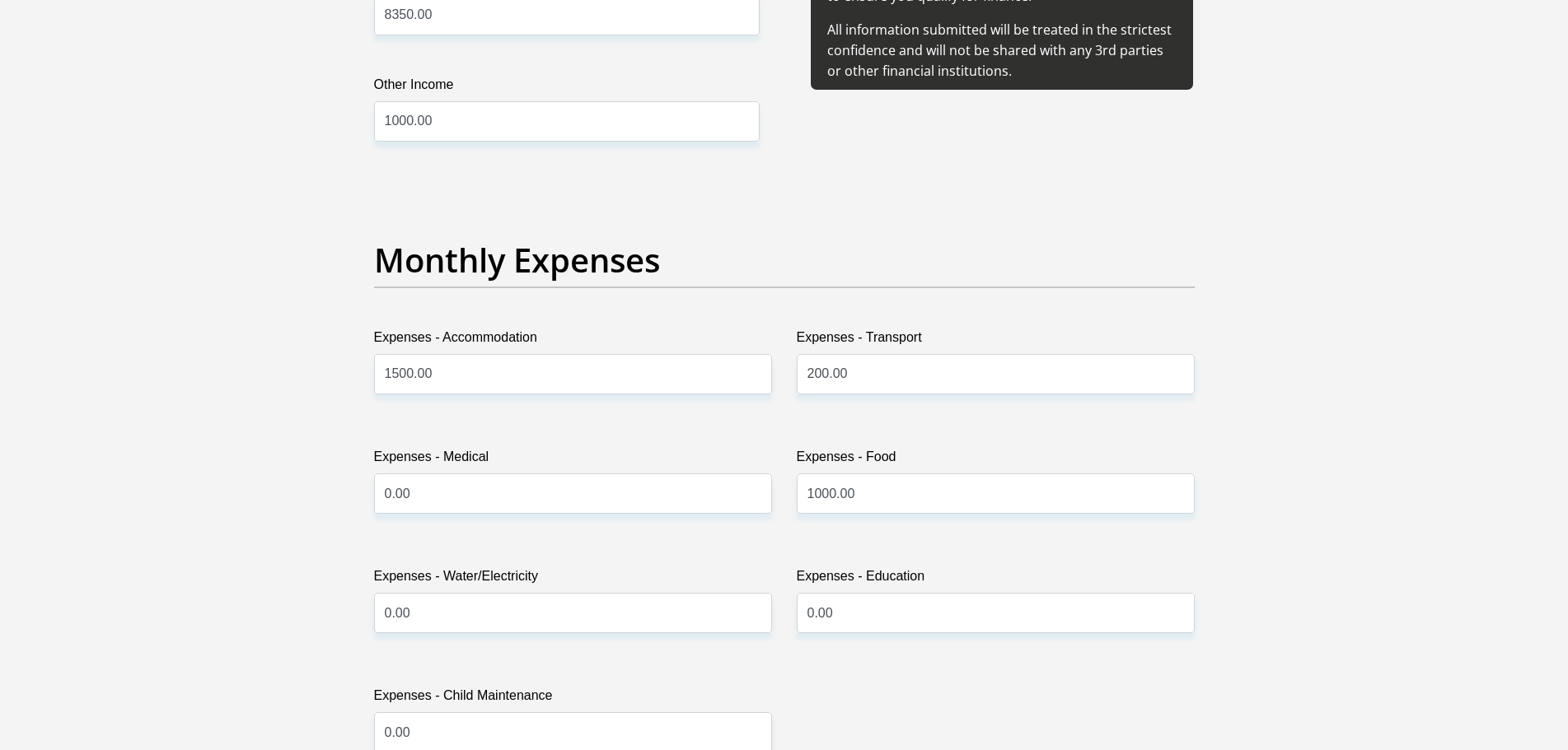
type input "Procom"
type input "0871708025"
select select "6"
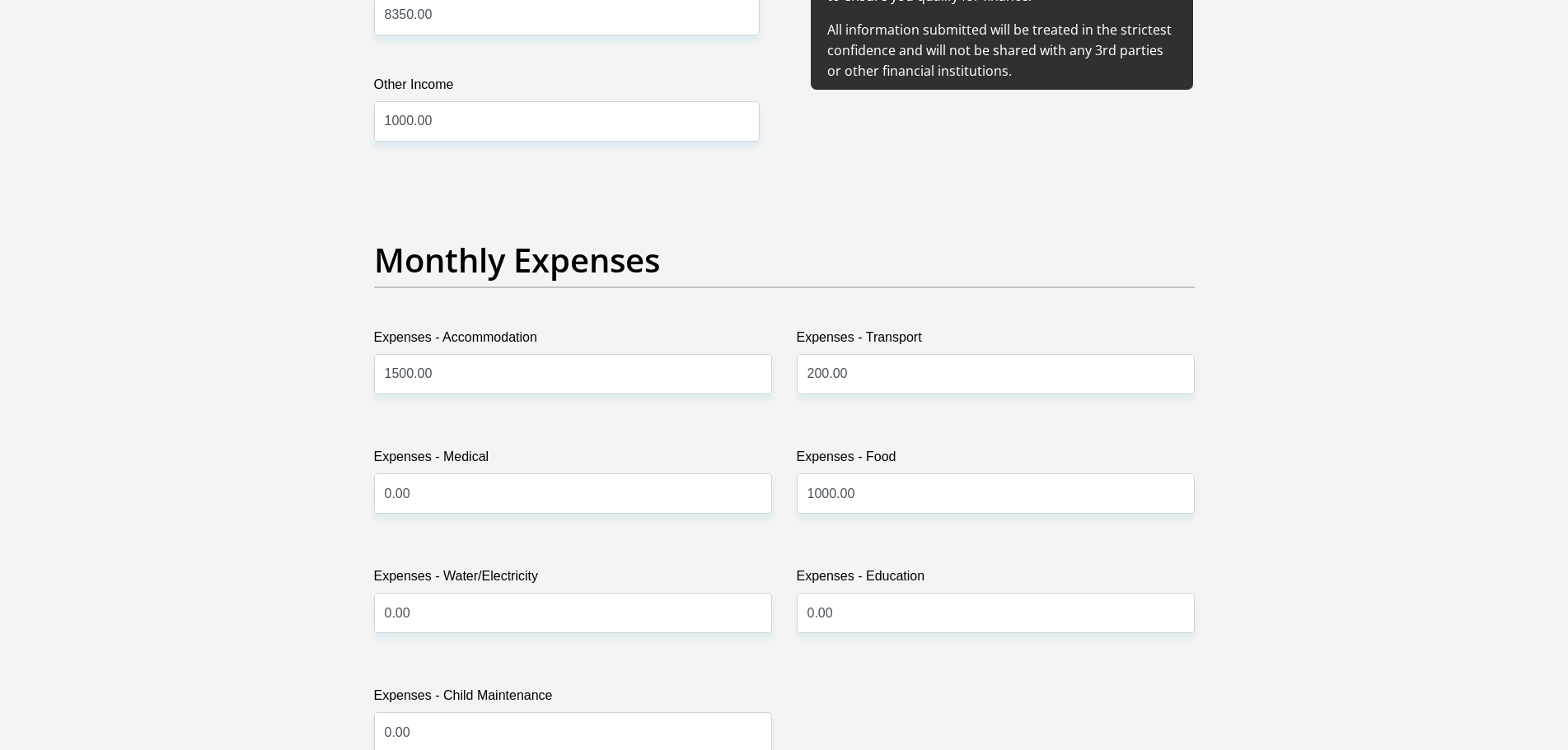
select select "1"
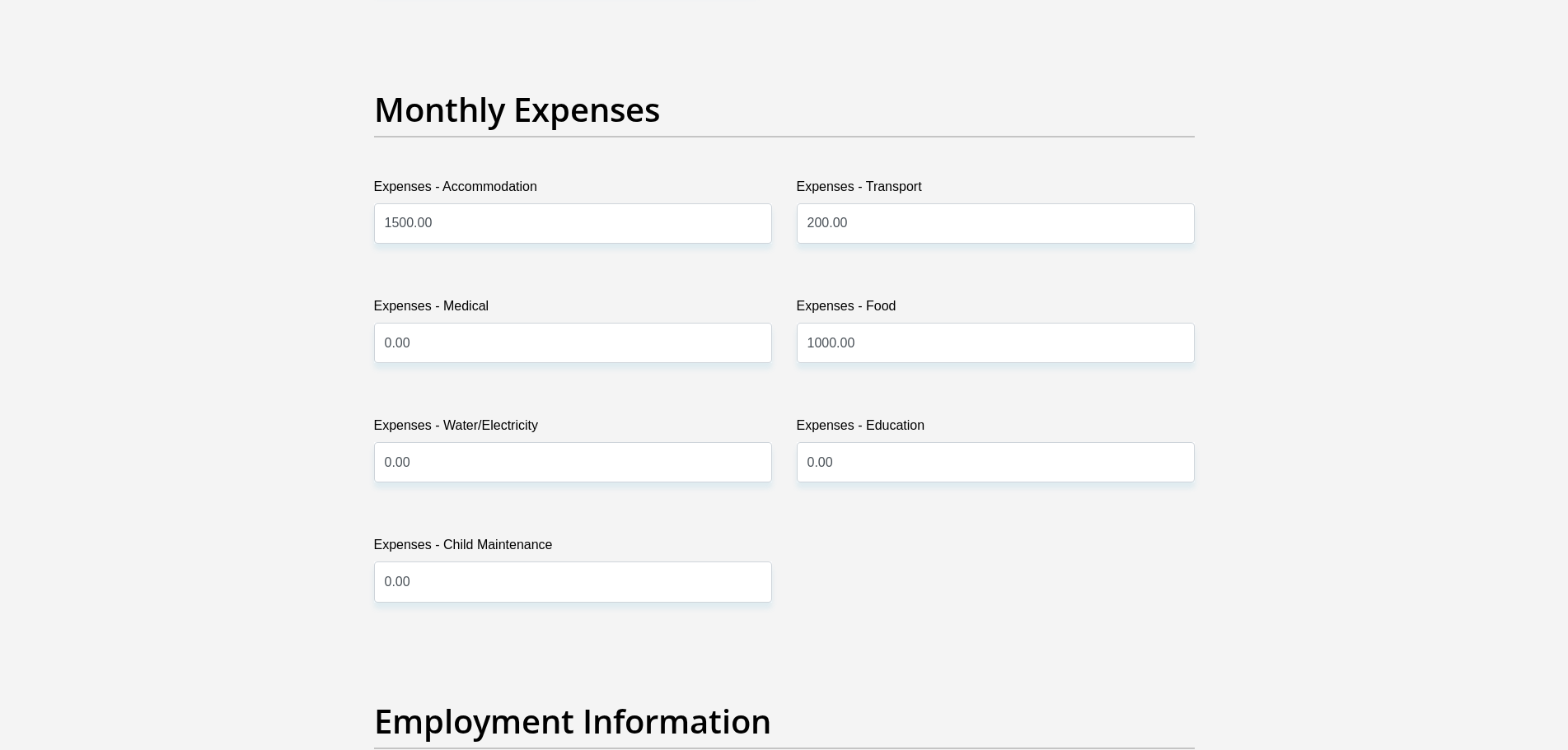
scroll to position [2483, 0]
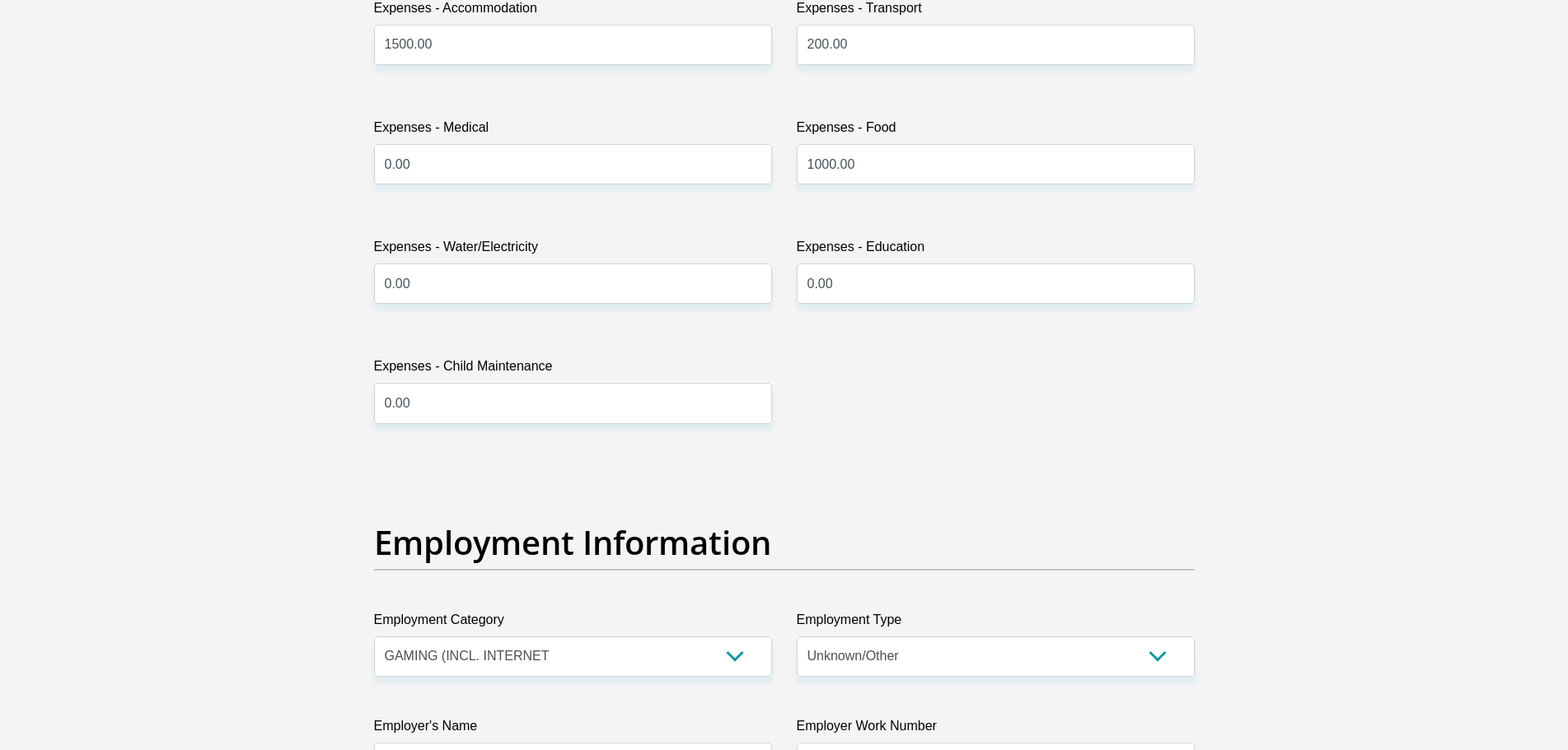
type input "m"
type input "[PERSON_NAME]"
type input "0650583861"
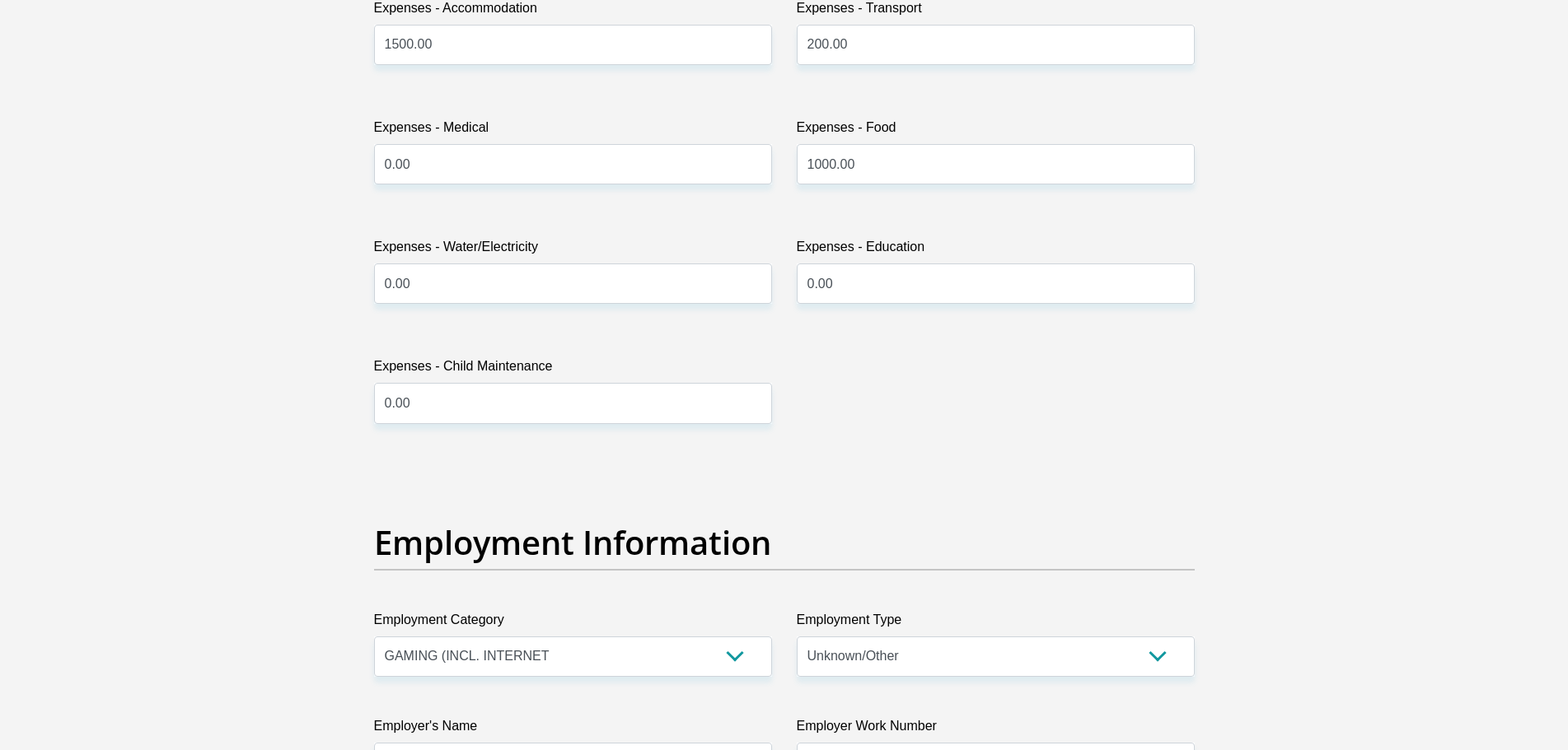
type input "1331104589"
type input "470010"
type input "CAPITEC BANK LIMITED"
type input "CAPITEC BANK CPC"
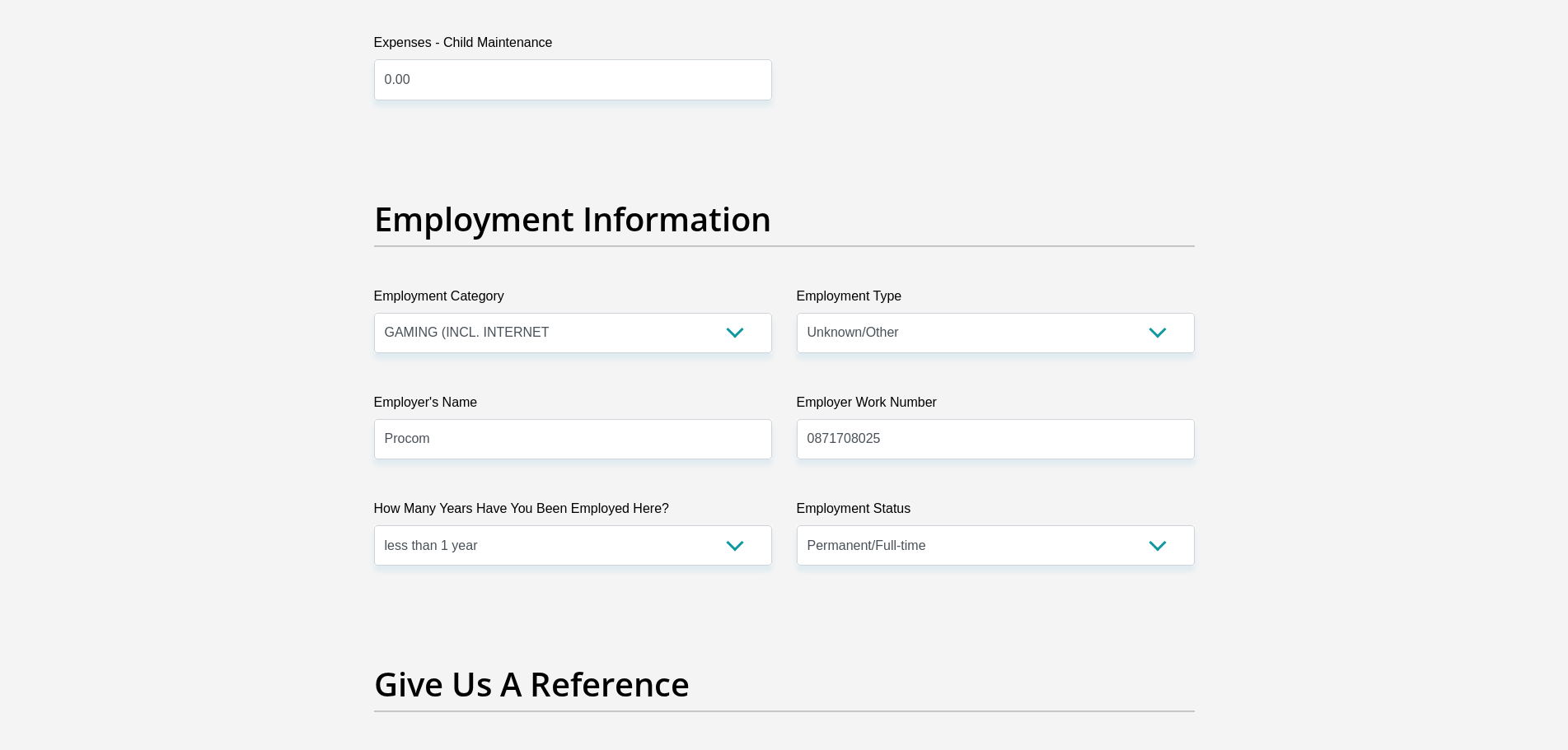
scroll to position [2812, 0]
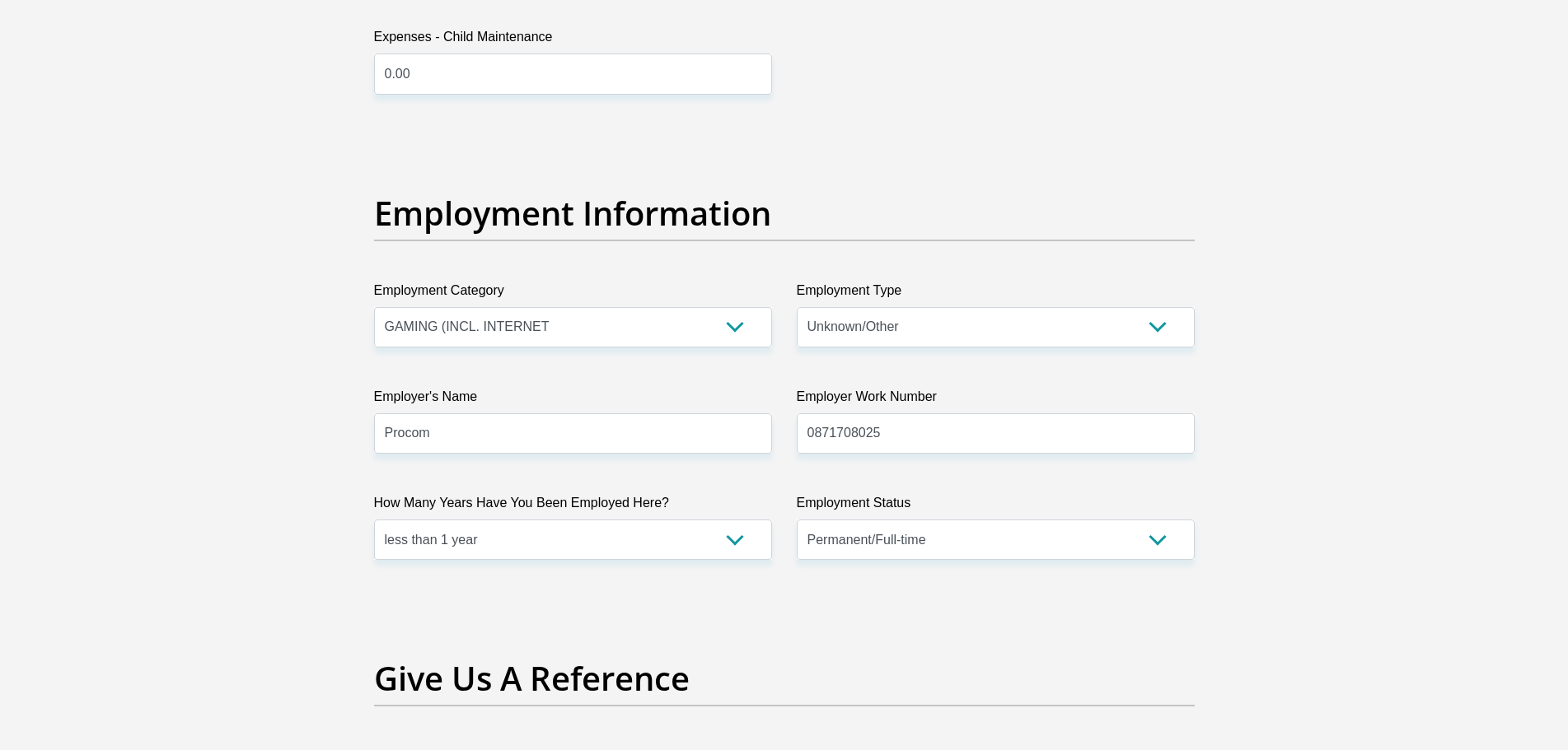
select select "SAV"
select select "1"
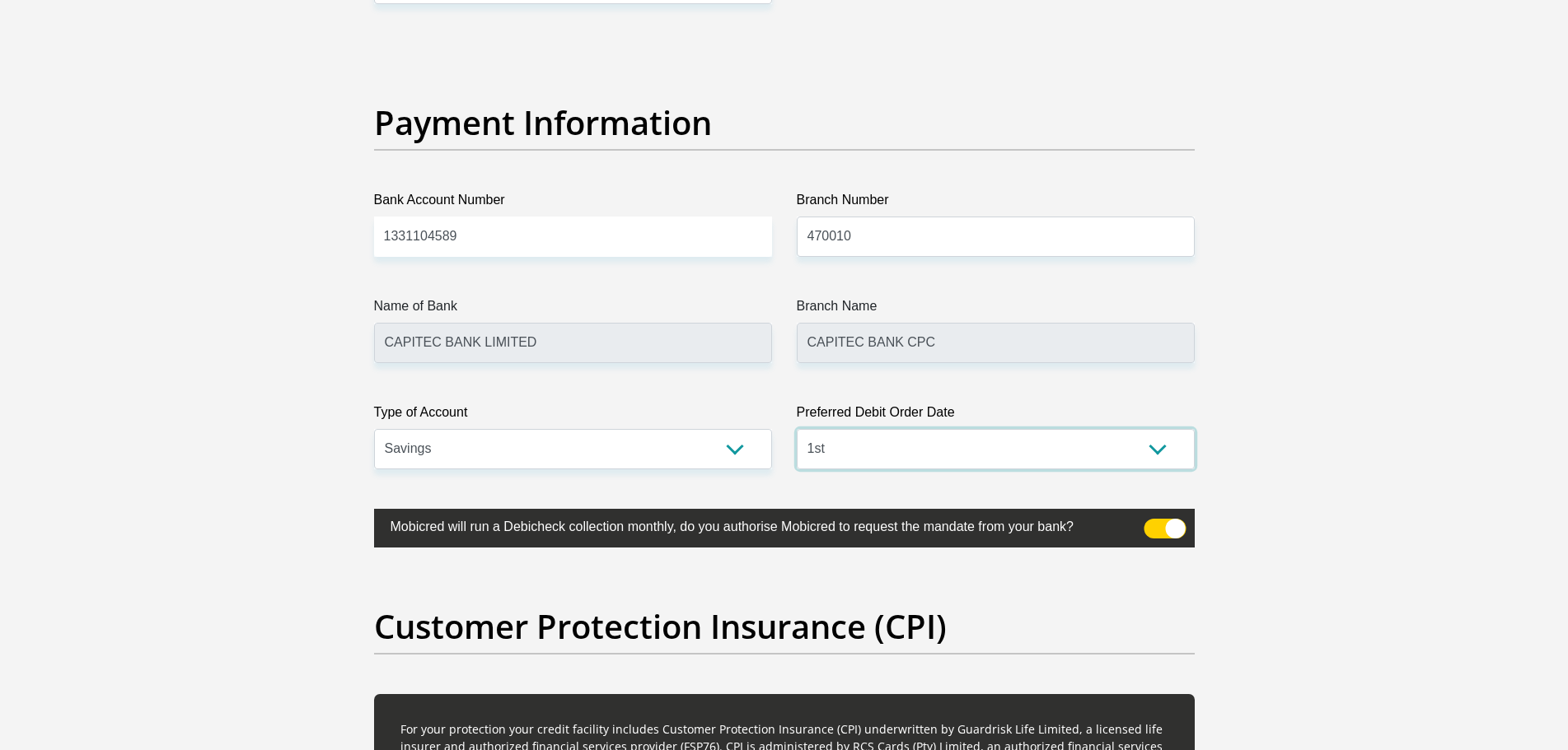
scroll to position [3801, 0]
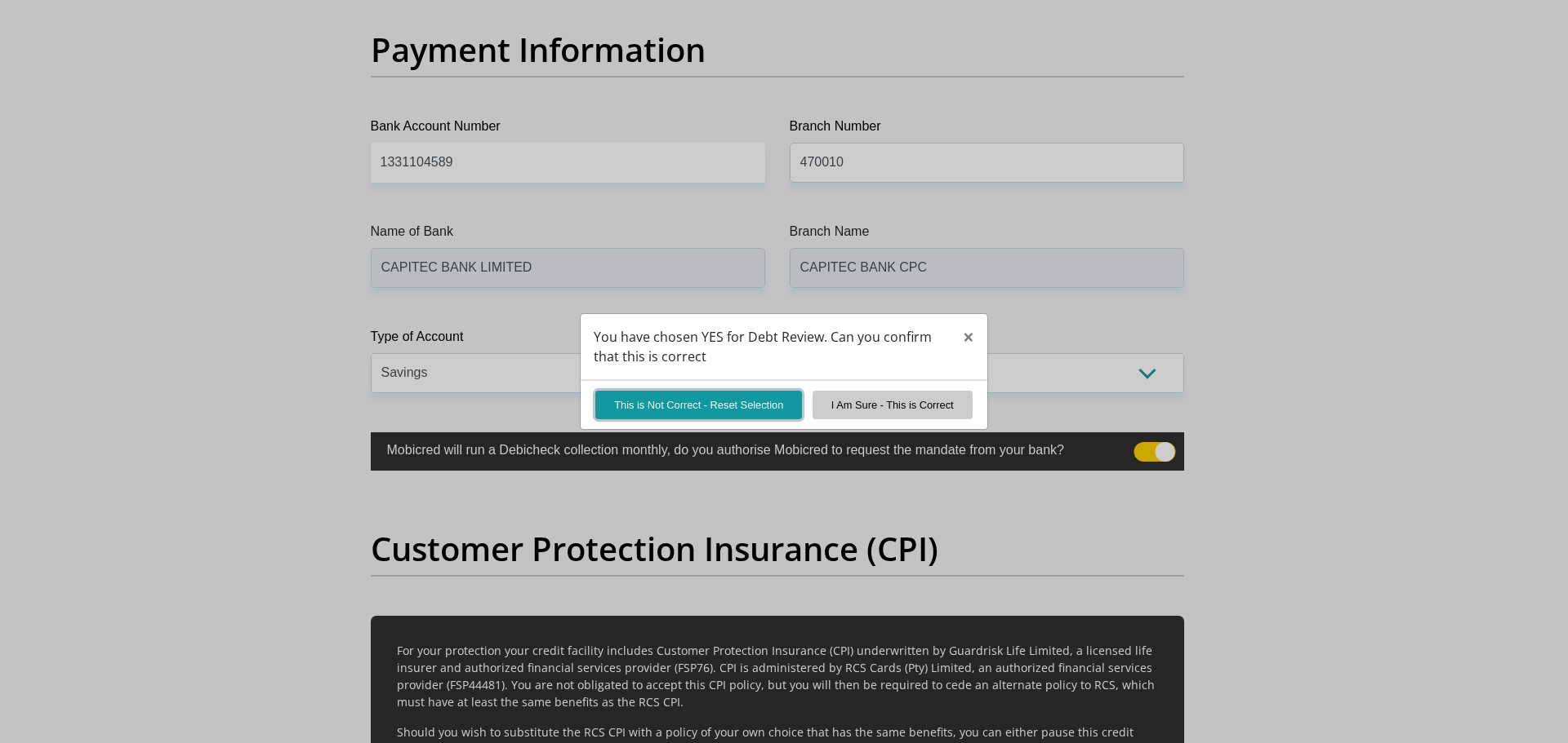
click at [649, 408] on button "This is Not Correct - Reset Selection" at bounding box center [698, 406] width 207 height 29
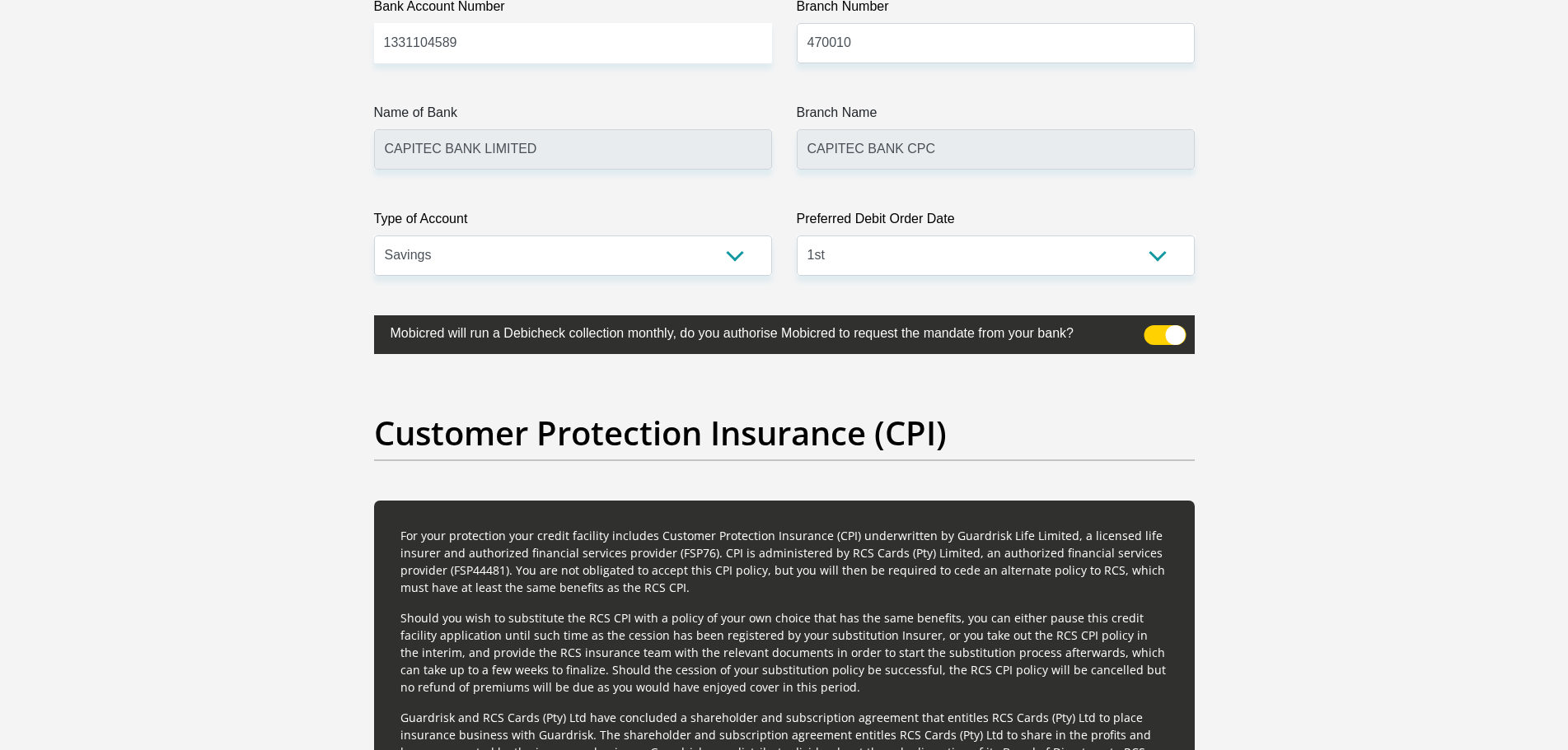
scroll to position [3934, 0]
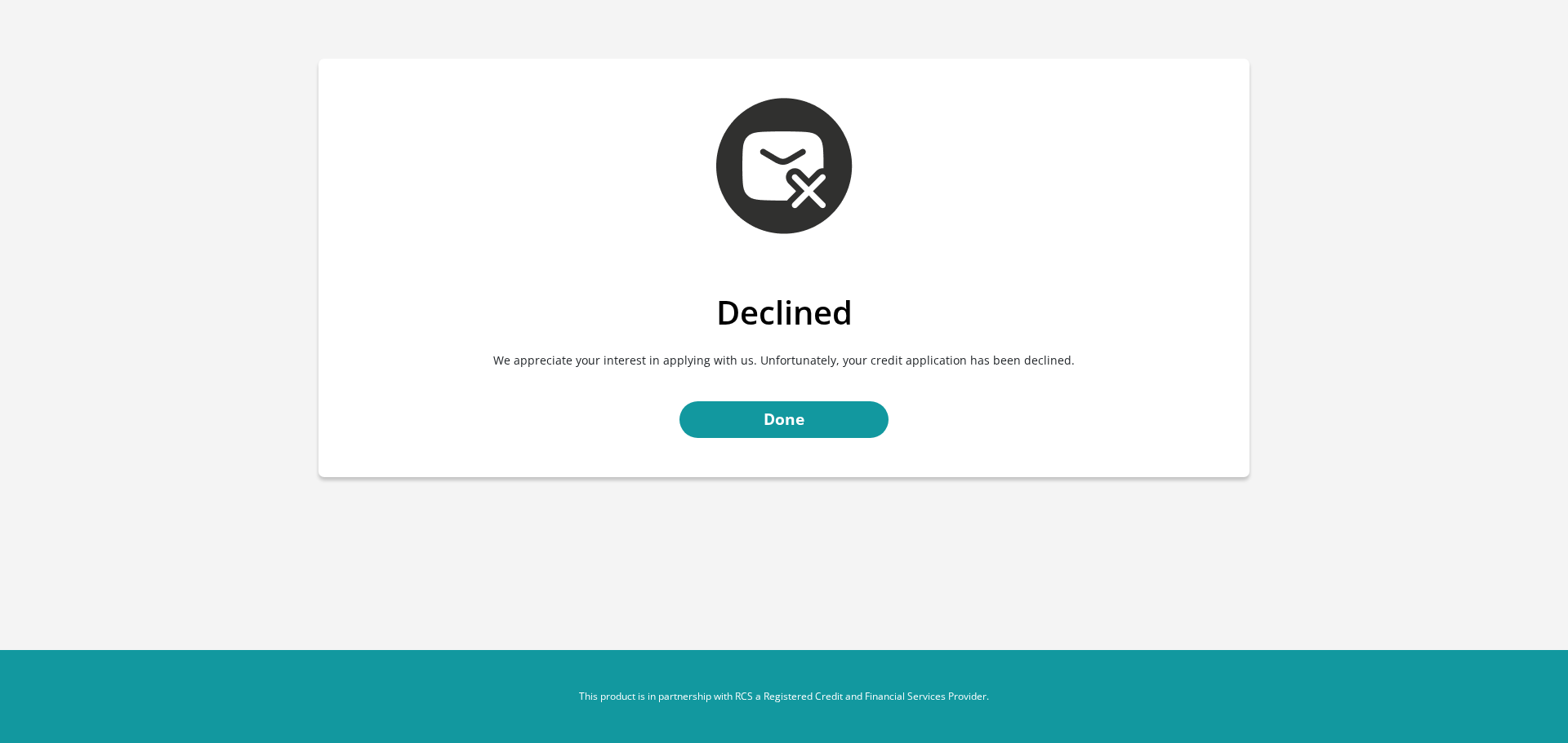
click at [824, 348] on div "Declined We appreciate your interest in applying with us. Unfortunately, your c…" at bounding box center [784, 385] width 931 height 185
click at [801, 381] on div "Declined We appreciate your interest in applying with us. Unfortunately, your c…" at bounding box center [784, 385] width 931 height 185
click at [801, 401] on link "Done" at bounding box center [784, 419] width 209 height 37
